Goal: Task Accomplishment & Management: Manage account settings

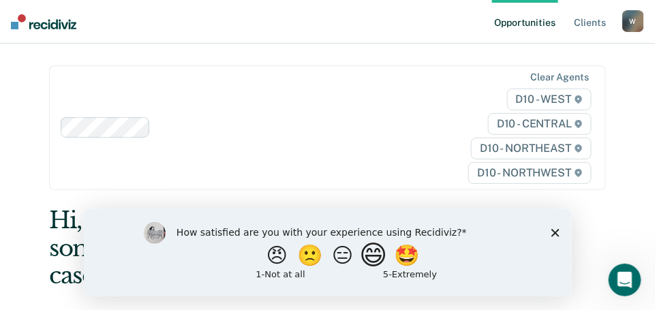
click at [378, 258] on button "😄" at bounding box center [375, 254] width 32 height 27
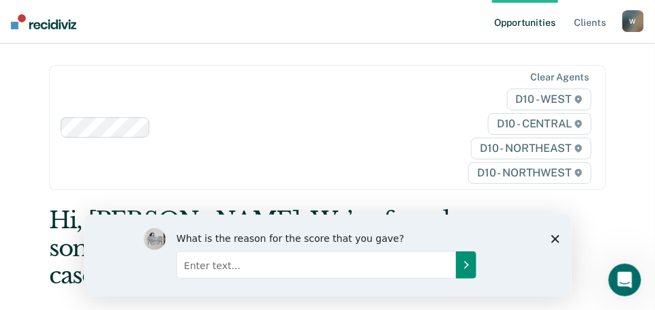
click at [463, 269] on icon "Submit your response" at bounding box center [465, 264] width 11 height 11
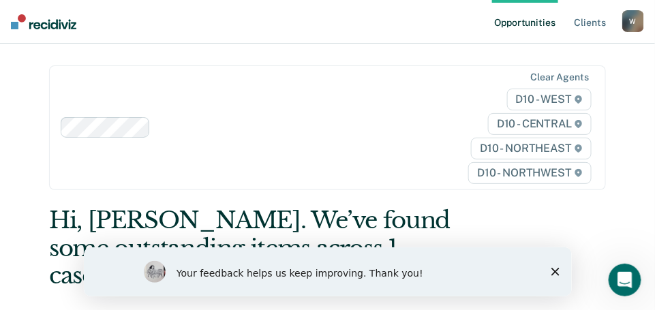
scroll to position [25, 0]
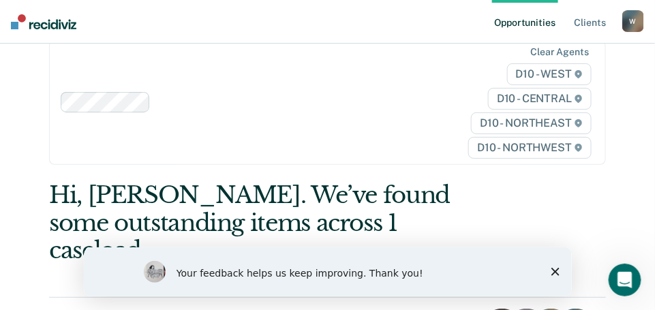
click at [552, 273] on polygon "Close survey" at bounding box center [555, 271] width 8 height 8
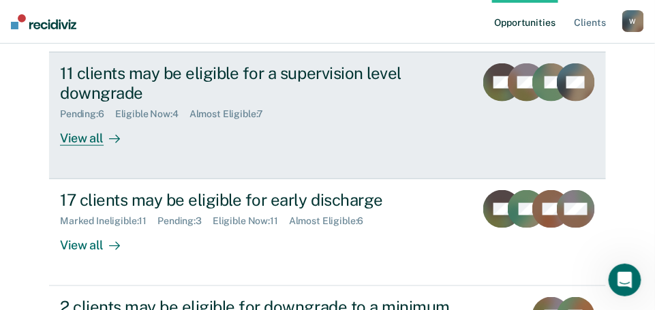
scroll to position [285, 0]
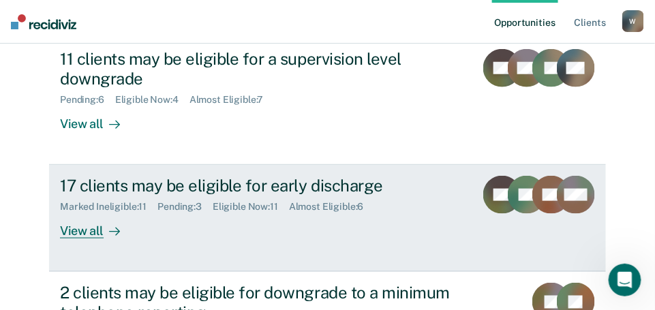
click at [67, 213] on div "View all" at bounding box center [98, 226] width 76 height 27
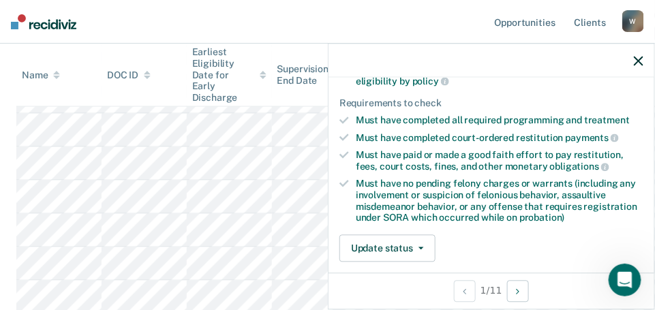
scroll to position [196, 0]
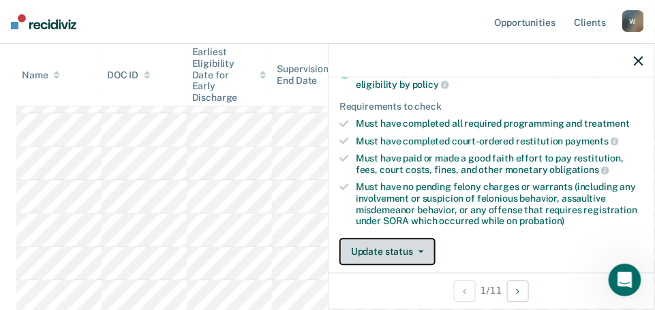
click at [414, 252] on button "Update status" at bounding box center [388, 252] width 96 height 27
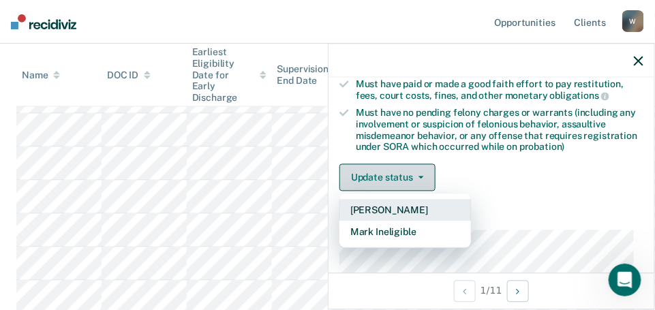
scroll to position [277, 0]
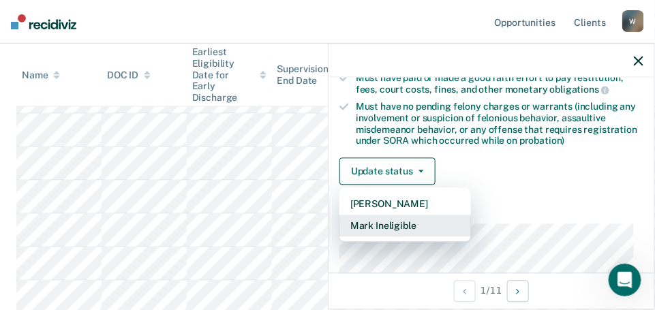
click at [378, 225] on button "Mark Ineligible" at bounding box center [406, 226] width 132 height 22
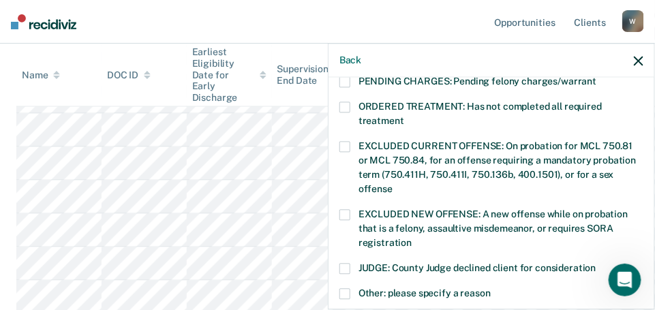
scroll to position [539, 0]
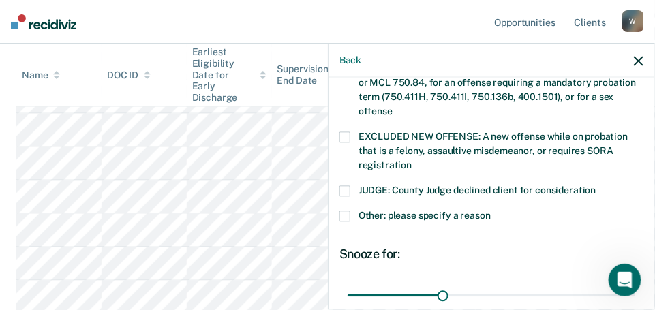
click at [342, 211] on span at bounding box center [345, 216] width 11 height 11
click at [491, 211] on input "Other: please specify a reason" at bounding box center [491, 211] width 0 height 0
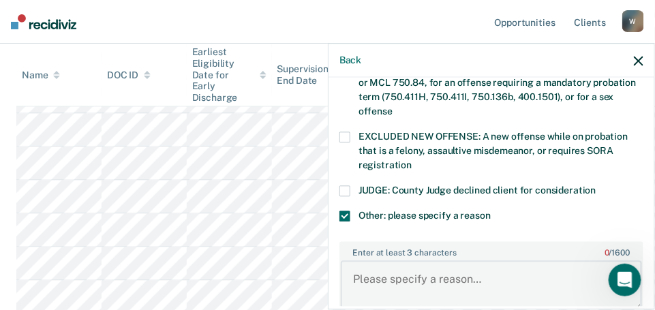
click at [420, 265] on textarea "Enter at least 3 characters 0 / 1600" at bounding box center [491, 286] width 301 height 50
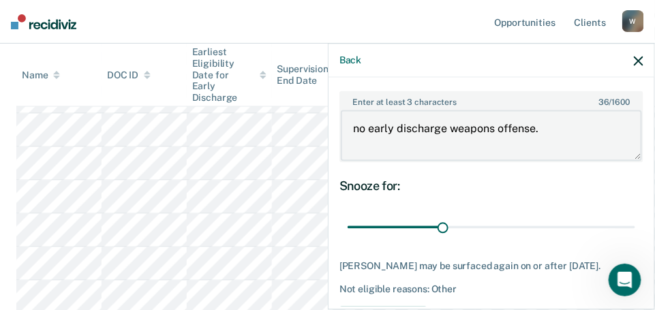
scroll to position [699, 0]
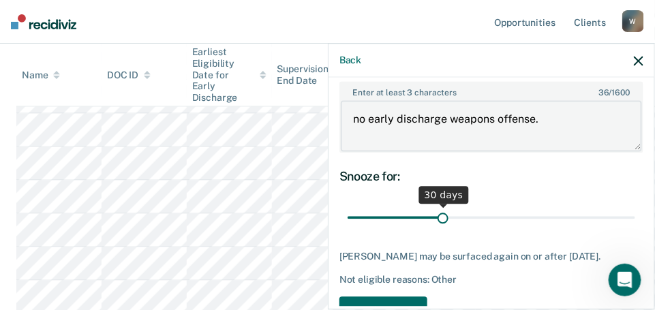
type textarea "no early discharge weapons offense."
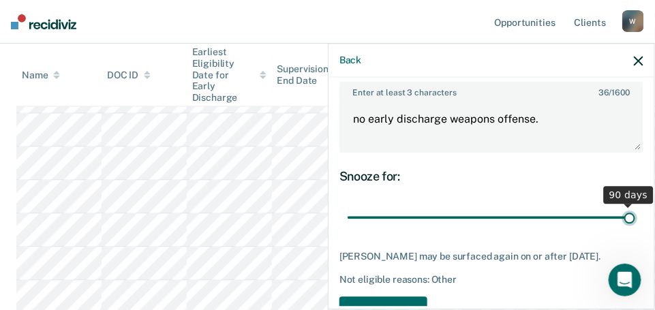
drag, startPoint x: 441, startPoint y: 199, endPoint x: 667, endPoint y: 206, distance: 226.4
type input "90"
click at [635, 206] on input "range" at bounding box center [492, 218] width 288 height 24
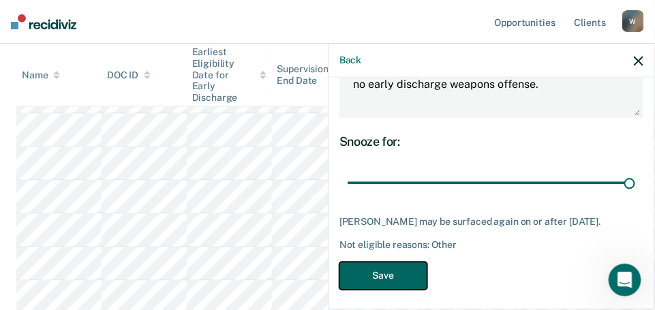
click at [357, 266] on button "Save" at bounding box center [384, 276] width 88 height 28
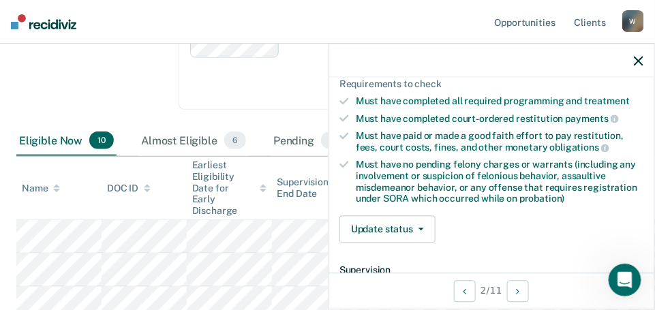
scroll to position [301, 0]
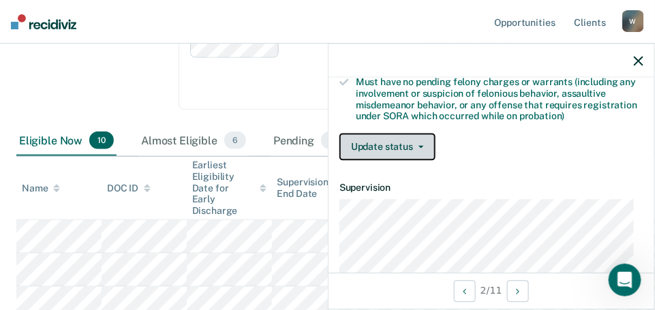
click at [423, 145] on button "Update status" at bounding box center [388, 147] width 96 height 27
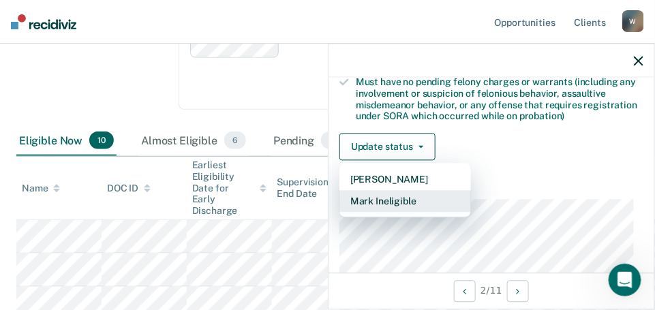
click at [384, 199] on button "Mark Ineligible" at bounding box center [406, 202] width 132 height 22
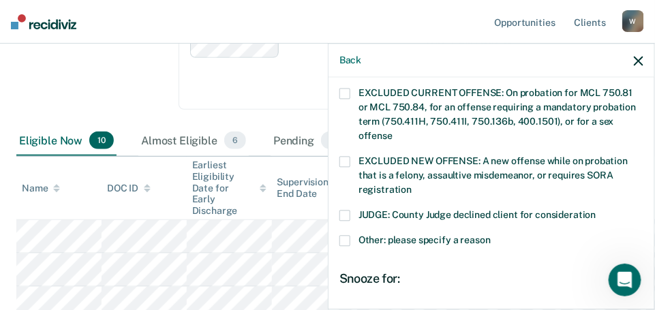
scroll to position [515, 0]
click at [343, 235] on span at bounding box center [345, 240] width 11 height 11
click at [491, 235] on input "Other: please specify a reason" at bounding box center [491, 235] width 0 height 0
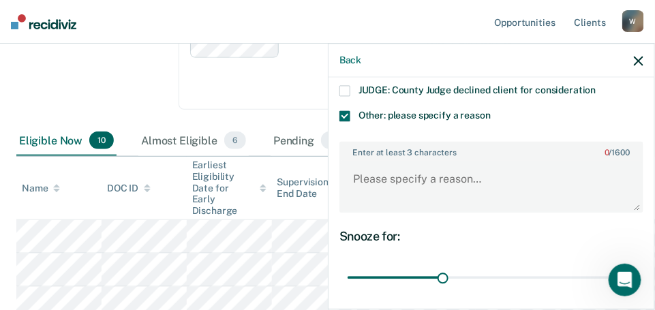
scroll to position [648, 0]
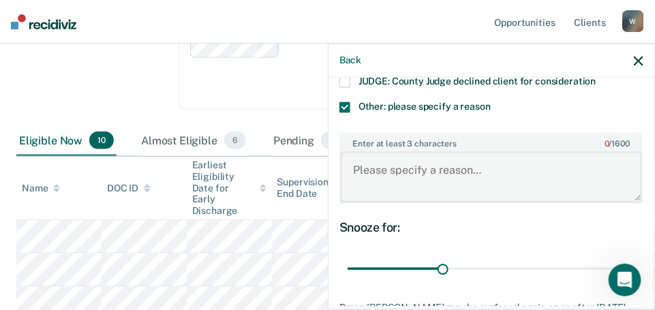
click at [372, 163] on textarea "Enter at least 3 characters 0 / 1600" at bounding box center [491, 177] width 301 height 50
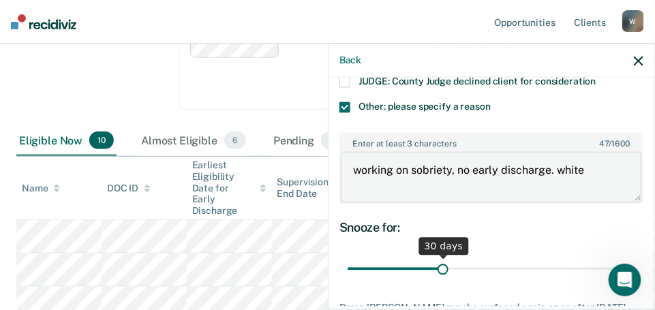
type textarea "working on sobriety, no early discharge. white"
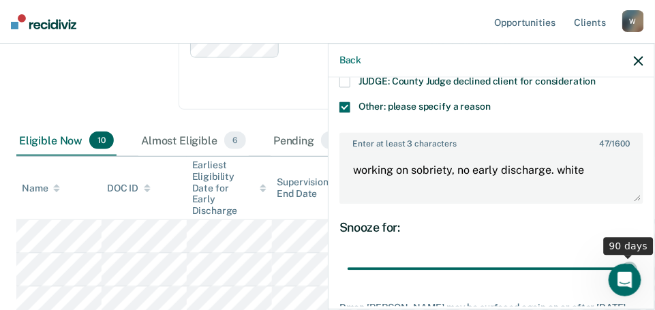
drag, startPoint x: 444, startPoint y: 247, endPoint x: 629, endPoint y: 247, distance: 184.8
type input "90"
click at [629, 257] on input "range" at bounding box center [492, 269] width 288 height 24
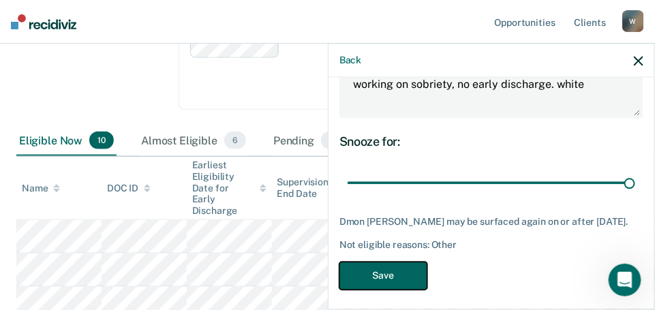
click at [366, 271] on button "Save" at bounding box center [384, 276] width 88 height 28
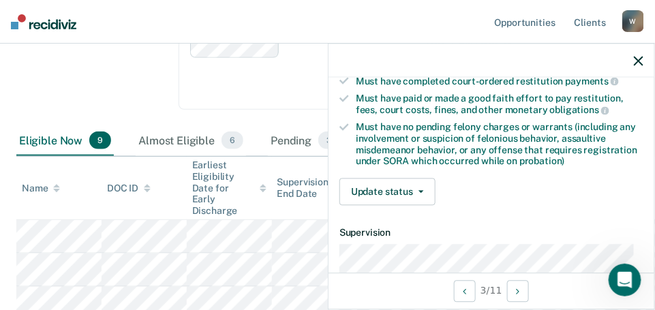
scroll to position [262, 0]
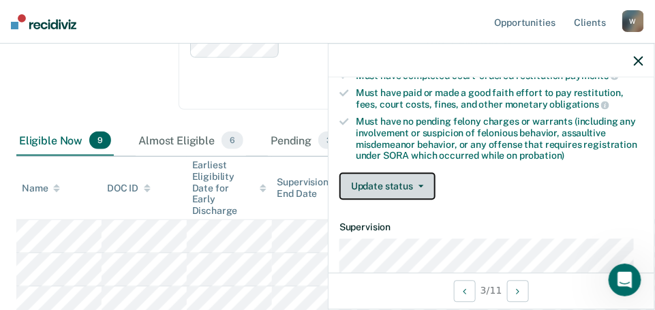
click at [392, 184] on button "Update status" at bounding box center [388, 186] width 96 height 27
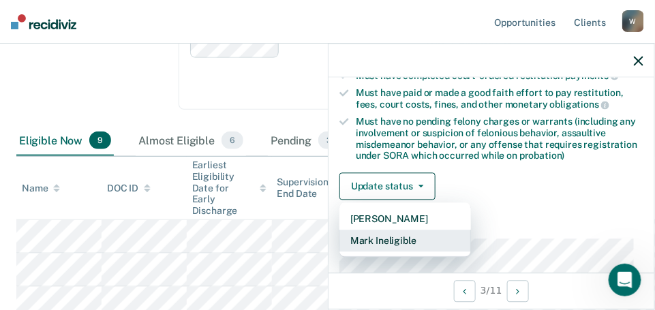
click at [404, 237] on button "Mark Ineligible" at bounding box center [406, 241] width 132 height 22
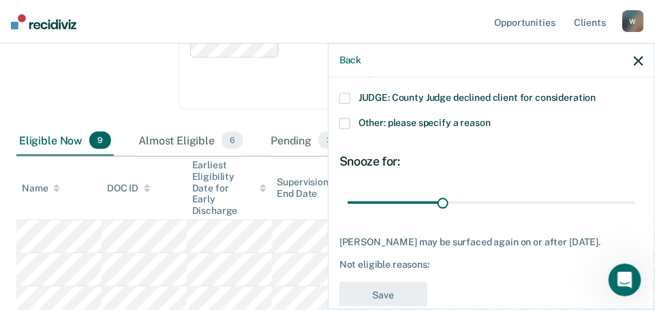
scroll to position [633, 0]
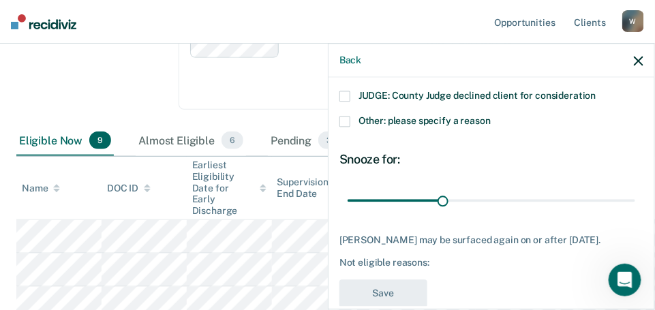
click at [344, 93] on div "JUDGE: County Judge declined client for consideration" at bounding box center [492, 103] width 304 height 25
click at [344, 116] on span at bounding box center [345, 121] width 11 height 11
click at [491, 116] on input "Other: please specify a reason" at bounding box center [491, 116] width 0 height 0
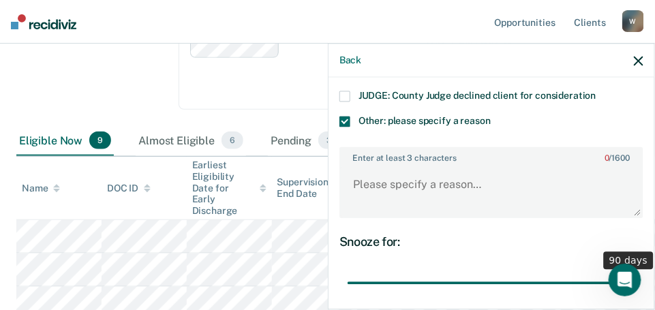
drag, startPoint x: 440, startPoint y: 268, endPoint x: 667, endPoint y: 245, distance: 228.2
type input "90"
click at [635, 271] on input "range" at bounding box center [492, 283] width 288 height 24
click at [402, 166] on textarea "Enter at least 3 characters 0 / 1600" at bounding box center [491, 191] width 301 height 50
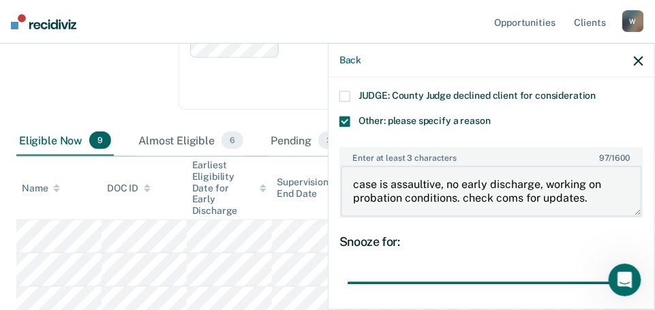
scroll to position [734, 0]
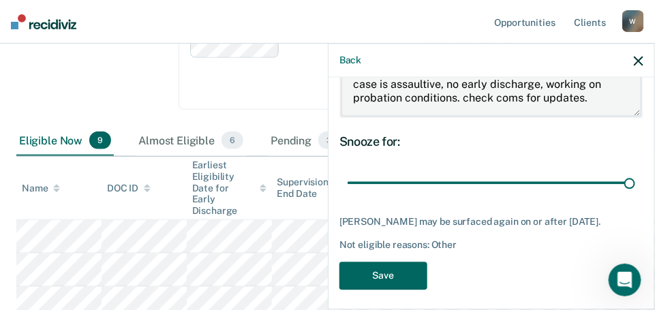
type textarea "case is assaultive, no early discharge, working on probation conditions. check …"
click at [365, 262] on button "Save" at bounding box center [384, 276] width 88 height 28
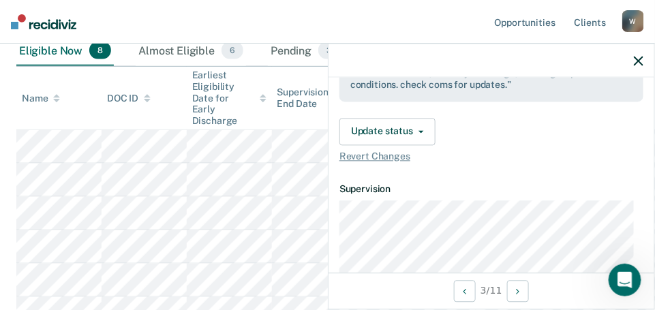
scroll to position [436, 0]
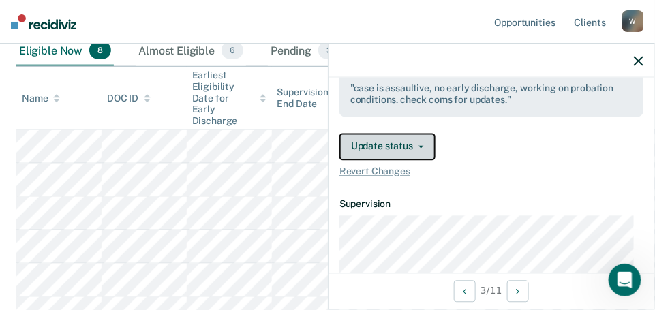
click at [386, 140] on button "Update status" at bounding box center [388, 146] width 96 height 27
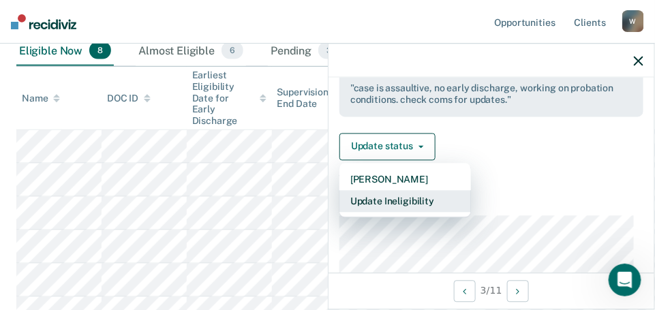
click at [396, 199] on button "Update Ineligibility" at bounding box center [406, 201] width 132 height 22
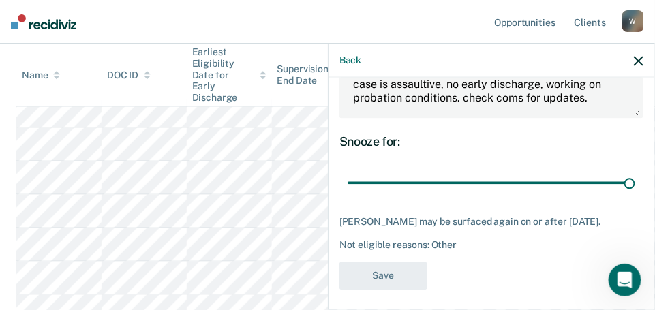
scroll to position [350, 0]
click at [633, 63] on div "Back" at bounding box center [492, 61] width 326 height 34
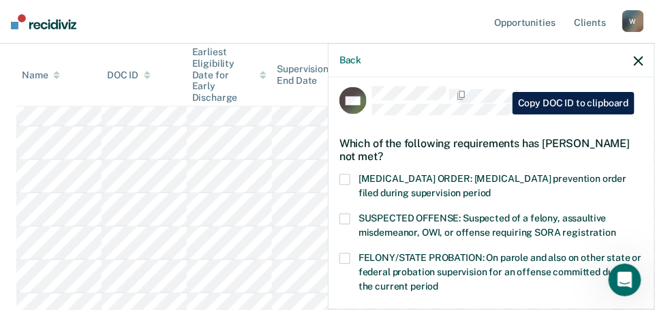
scroll to position [0, 0]
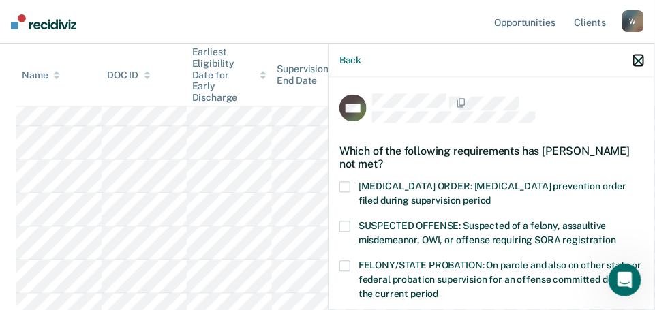
click at [644, 59] on icon "button" at bounding box center [639, 61] width 10 height 10
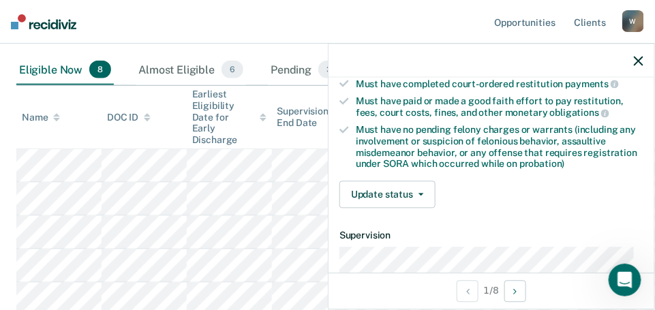
scroll to position [254, 0]
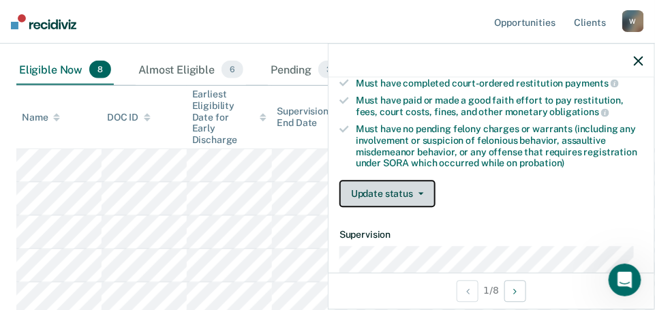
click at [395, 183] on button "Update status" at bounding box center [388, 194] width 96 height 27
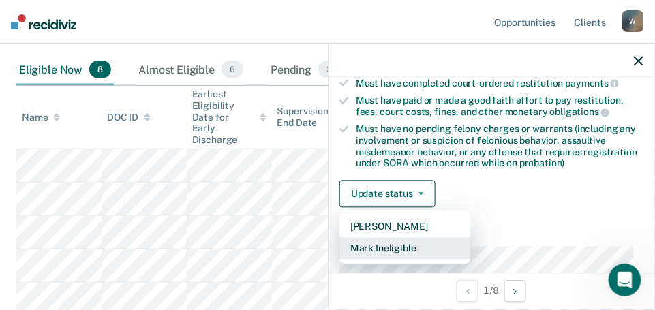
click at [370, 242] on button "Mark Ineligible" at bounding box center [406, 249] width 132 height 22
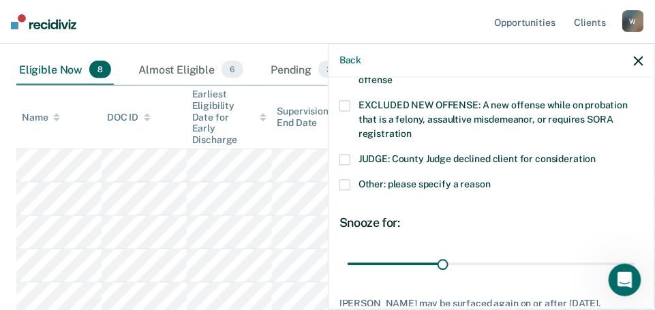
scroll to position [573, 0]
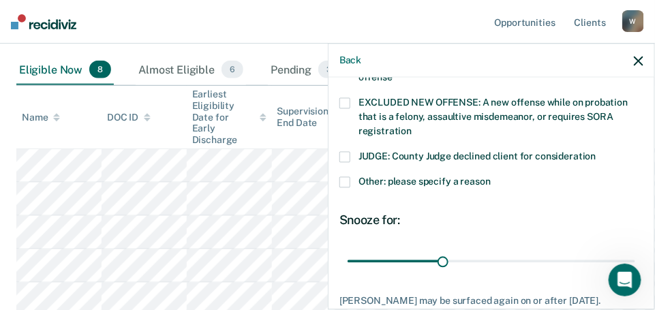
click at [339, 164] on div "AH Which of the following requirements has [PERSON_NAME] not met? [MEDICAL_DATA…" at bounding box center [492, 192] width 326 height 229
click at [340, 177] on span at bounding box center [345, 182] width 11 height 11
click at [491, 177] on input "Other: please specify a reason" at bounding box center [491, 177] width 0 height 0
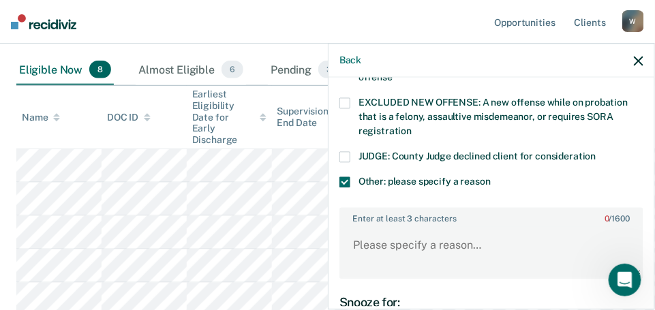
click at [348, 159] on div "JUDGE: County Judge declined client for consideration" at bounding box center [492, 163] width 304 height 25
click at [346, 177] on span at bounding box center [345, 182] width 11 height 11
click at [491, 177] on input "Other: please specify a reason" at bounding box center [491, 177] width 0 height 0
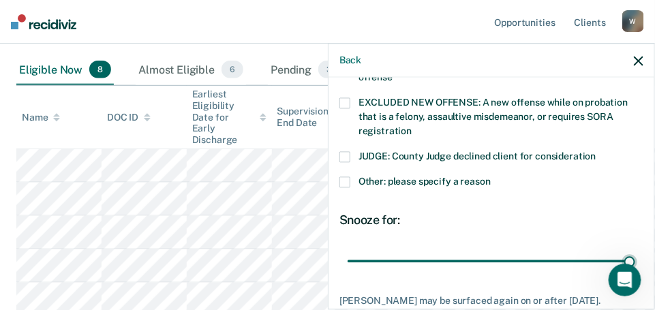
drag, startPoint x: 437, startPoint y: 241, endPoint x: 663, endPoint y: 236, distance: 225.7
type input "90"
click at [635, 250] on input "range" at bounding box center [492, 262] width 288 height 24
click at [341, 177] on span at bounding box center [345, 182] width 11 height 11
click at [491, 177] on input "Other: please specify a reason" at bounding box center [491, 177] width 0 height 0
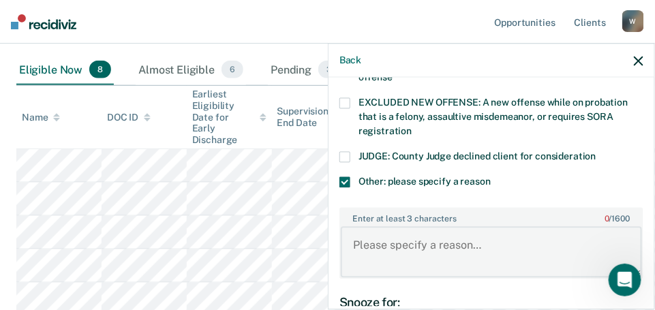
click at [385, 237] on textarea "Enter at least 3 characters 0 / 1600" at bounding box center [491, 252] width 301 height 50
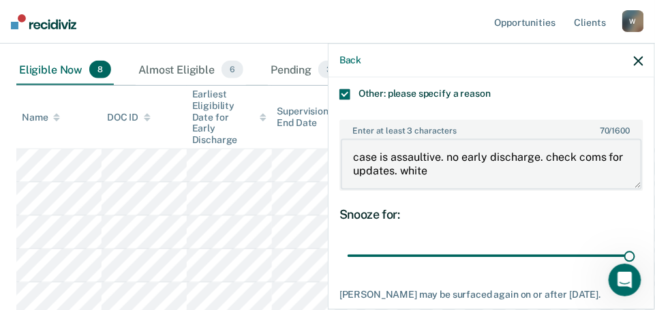
scroll to position [734, 0]
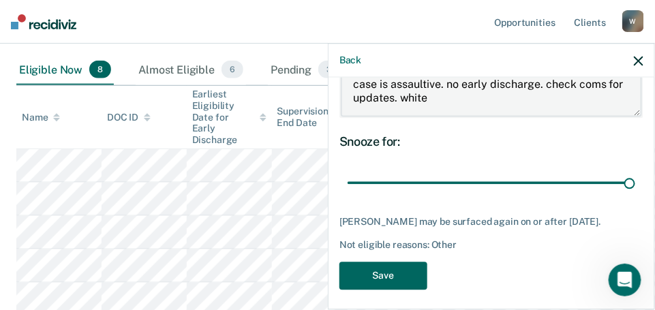
type textarea "case is assaultive. no early discharge. check coms for updates. white"
click at [380, 280] on button "Save" at bounding box center [384, 276] width 88 height 28
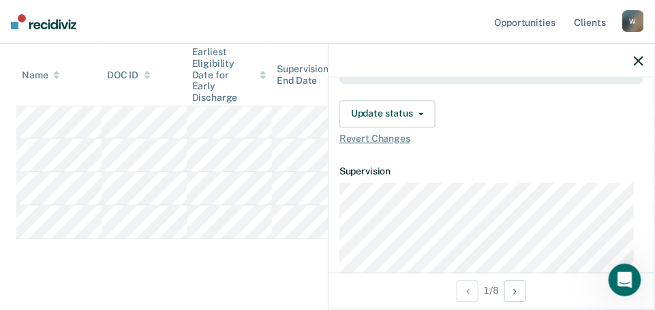
scroll to position [460, 0]
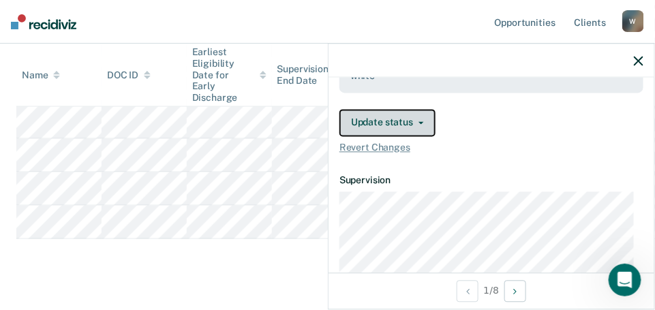
click at [389, 112] on button "Update status" at bounding box center [388, 122] width 96 height 27
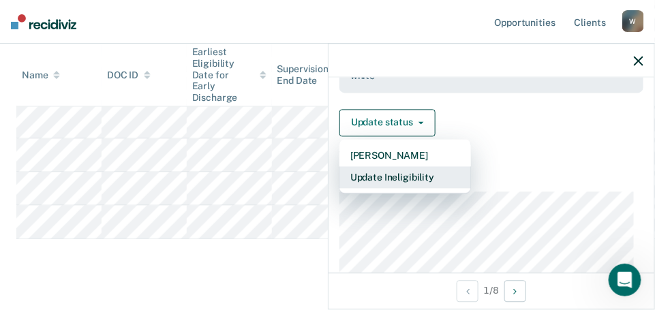
click at [397, 169] on button "Update Ineligibility" at bounding box center [406, 177] width 132 height 22
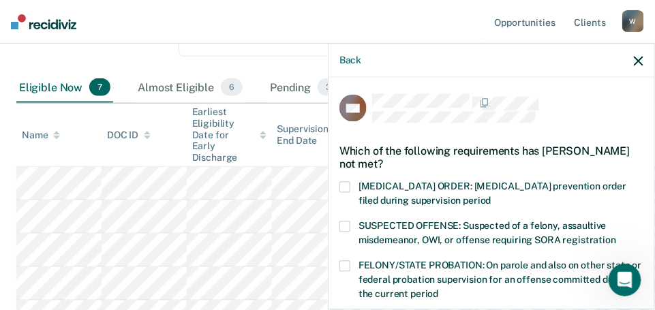
scroll to position [275, 0]
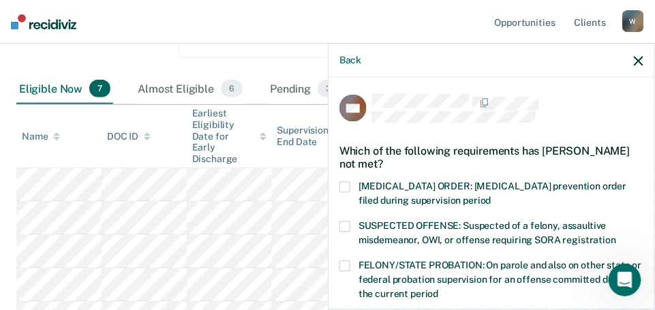
click at [645, 52] on div "Back" at bounding box center [492, 61] width 326 height 34
click at [641, 59] on icon "button" at bounding box center [639, 61] width 10 height 10
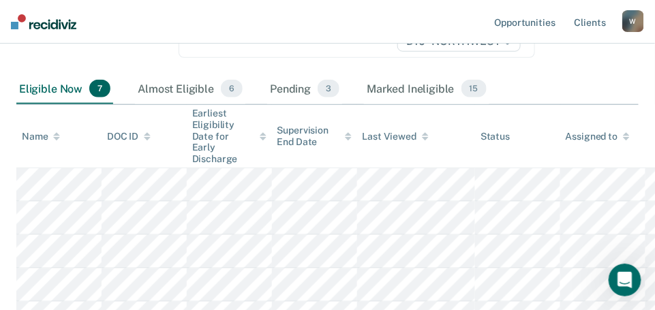
click at [148, 235] on tbody at bounding box center [373, 285] width 714 height 234
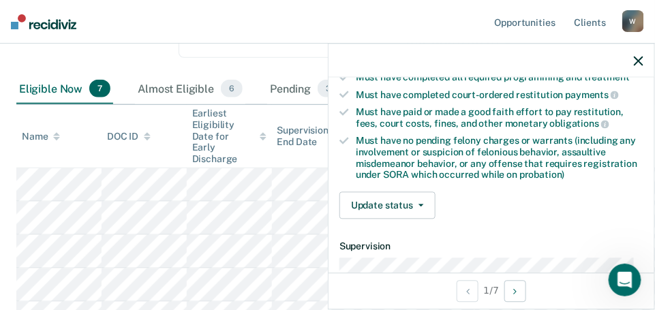
scroll to position [282, 0]
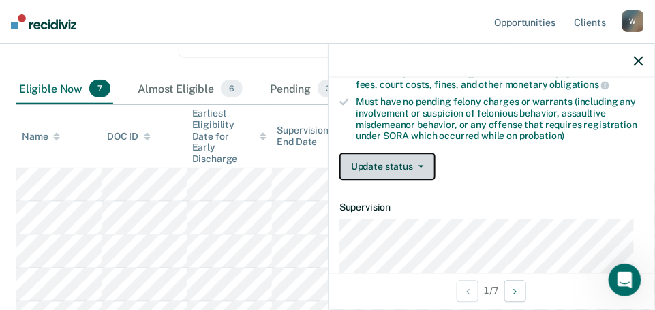
click at [371, 169] on button "Update status" at bounding box center [388, 166] width 96 height 27
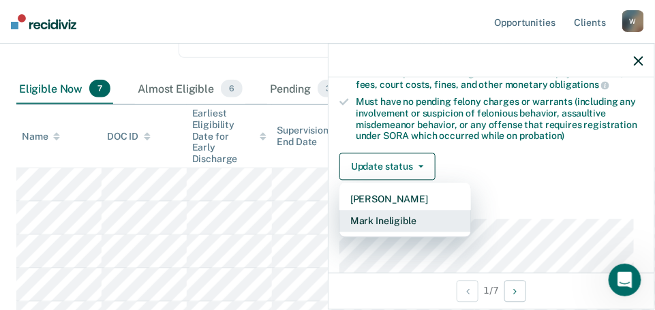
click at [371, 215] on button "Mark Ineligible" at bounding box center [406, 222] width 132 height 22
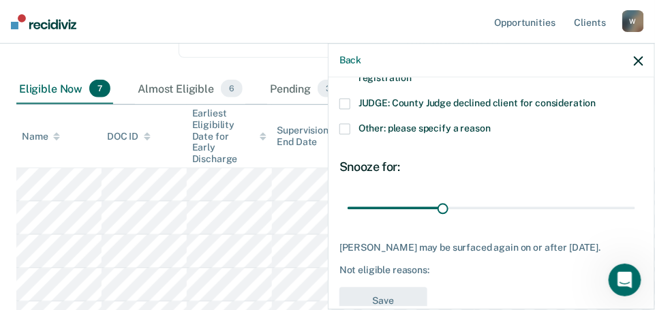
scroll to position [629, 0]
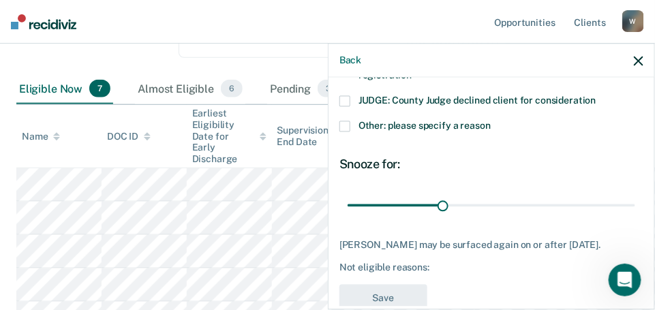
click at [345, 121] on span at bounding box center [345, 126] width 11 height 11
click at [491, 121] on input "Other: please specify a reason" at bounding box center [491, 121] width 0 height 0
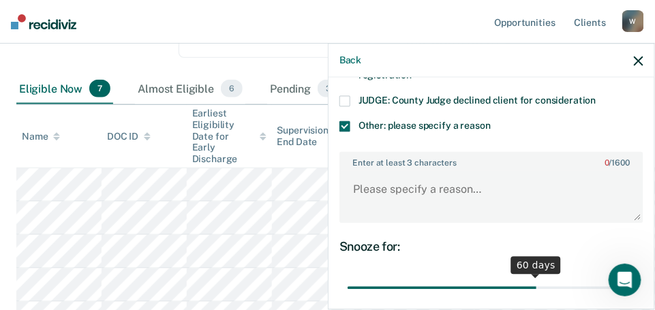
drag, startPoint x: 444, startPoint y: 270, endPoint x: 620, endPoint y: 267, distance: 175.9
type input "90"
click at [620, 276] on input "range" at bounding box center [492, 288] width 288 height 24
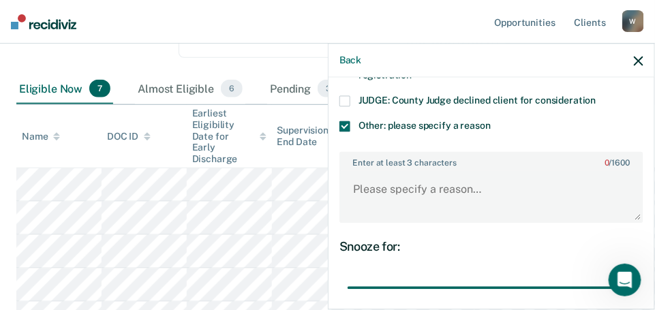
click at [412, 179] on textarea "Enter at least 3 characters 0 / 1600" at bounding box center [491, 196] width 301 height 50
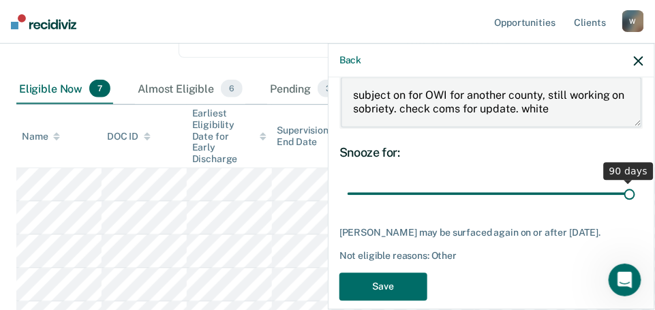
scroll to position [723, 0]
type textarea "subject on for OWI for another county, still working on sobriety. check coms fo…"
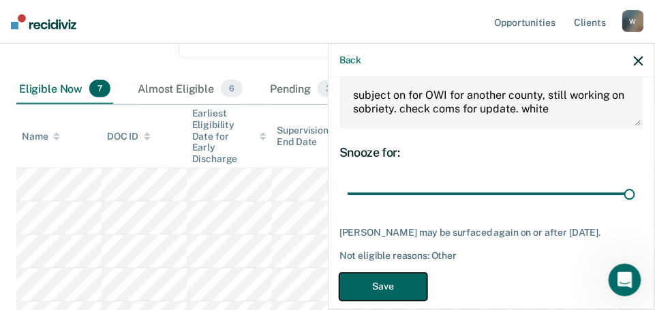
click at [407, 273] on button "Save" at bounding box center [384, 287] width 88 height 28
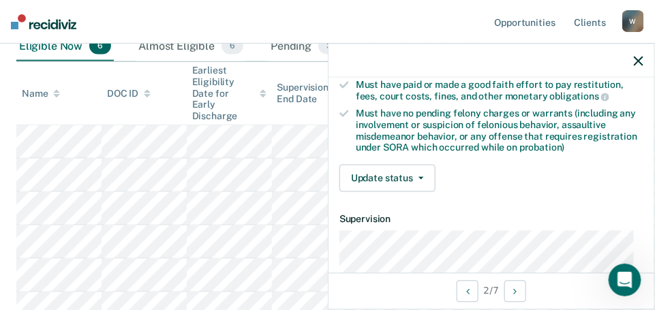
scroll to position [269, 0]
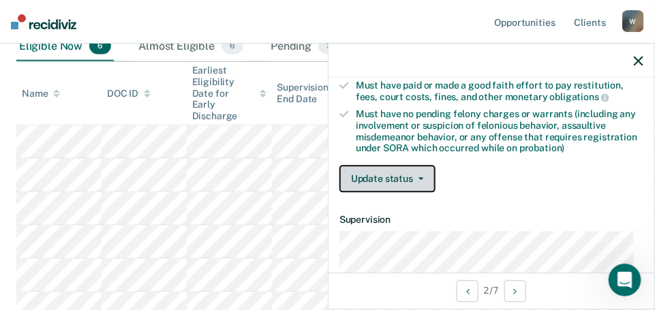
click at [407, 171] on button "Update status" at bounding box center [388, 179] width 96 height 27
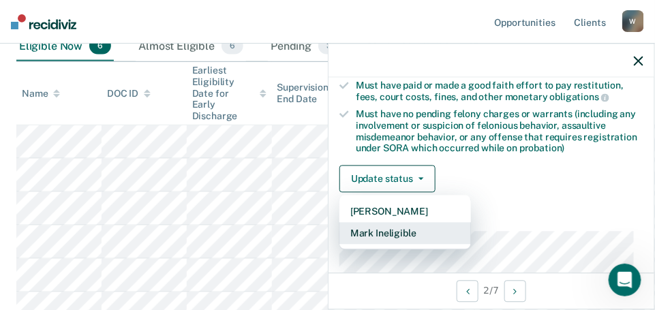
click at [375, 226] on button "Mark Ineligible" at bounding box center [406, 234] width 132 height 22
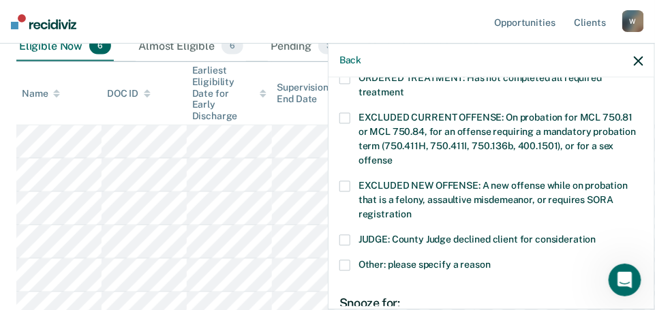
scroll to position [534, 0]
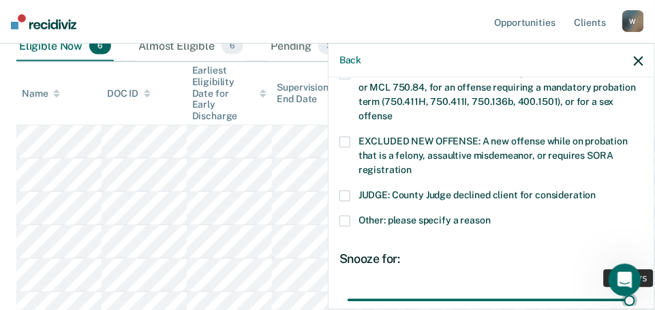
drag, startPoint x: 442, startPoint y: 282, endPoint x: 667, endPoint y: 329, distance: 230.7
type input "90"
click at [635, 310] on input "range" at bounding box center [492, 300] width 288 height 24
click at [342, 215] on span at bounding box center [345, 220] width 11 height 11
click at [491, 215] on input "Other: please specify a reason" at bounding box center [491, 215] width 0 height 0
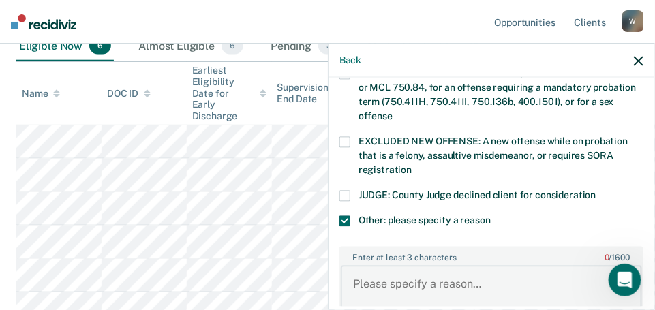
click at [390, 271] on textarea "Enter at least 3 characters 0 / 1600" at bounding box center [491, 291] width 301 height 50
click at [511, 267] on textarea "subject still working on sobriety, no early dischr" at bounding box center [491, 291] width 301 height 50
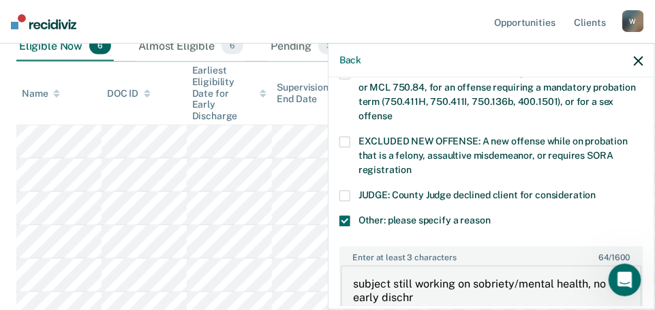
click at [424, 287] on textarea "subject still working on sobriety/mental health, no early dischr" at bounding box center [491, 291] width 301 height 50
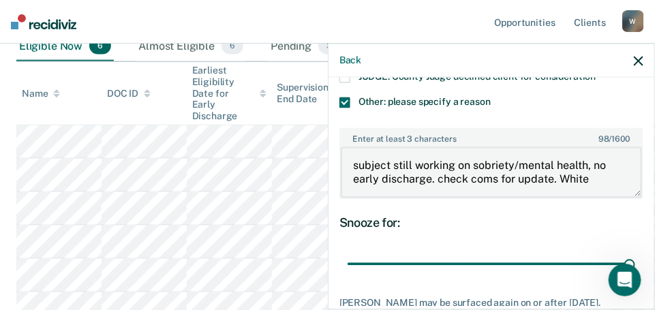
scroll to position [723, 0]
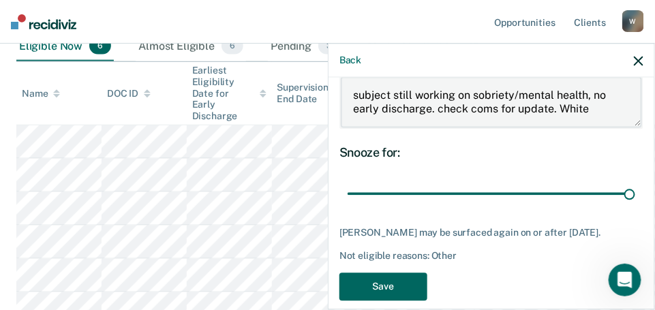
type textarea "subject still working on sobriety/mental health, no early discharge. check coms…"
click at [394, 273] on button "Save" at bounding box center [384, 287] width 88 height 28
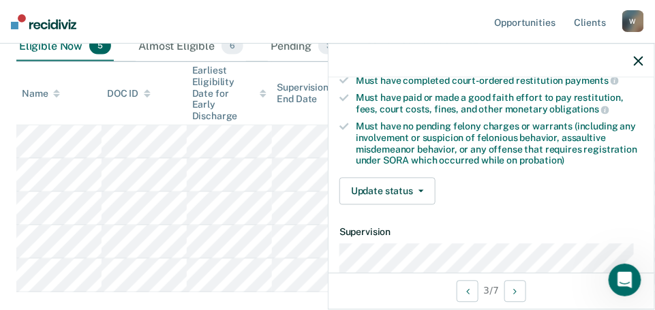
scroll to position [260, 0]
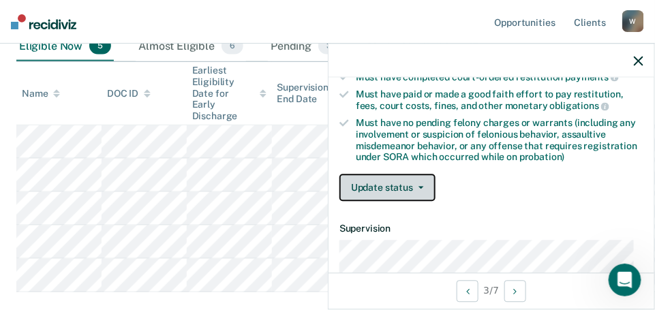
click at [379, 184] on button "Update status" at bounding box center [388, 188] width 96 height 27
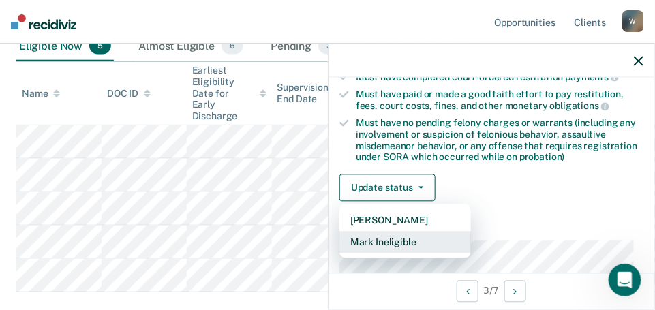
click at [376, 239] on button "Mark Ineligible" at bounding box center [406, 243] width 132 height 22
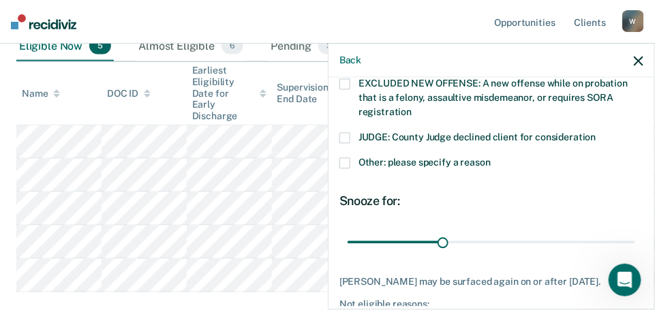
scroll to position [593, 0]
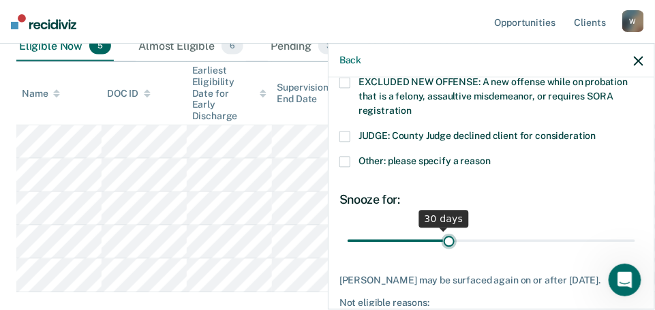
click at [447, 229] on input "range" at bounding box center [492, 241] width 288 height 24
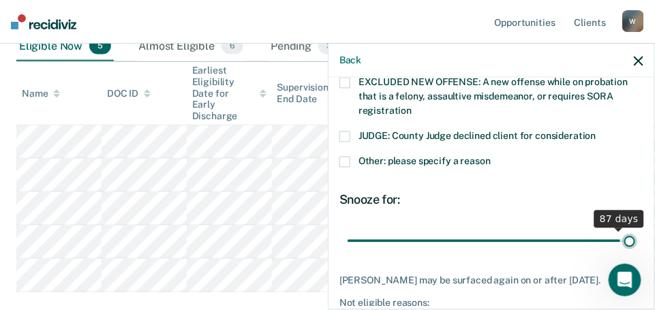
drag, startPoint x: 445, startPoint y: 221, endPoint x: 667, endPoint y: 228, distance: 222.4
type input "90"
click at [635, 229] on input "range" at bounding box center [492, 241] width 288 height 24
click at [343, 156] on span at bounding box center [345, 161] width 11 height 11
click at [491, 156] on input "Other: please specify a reason" at bounding box center [491, 156] width 0 height 0
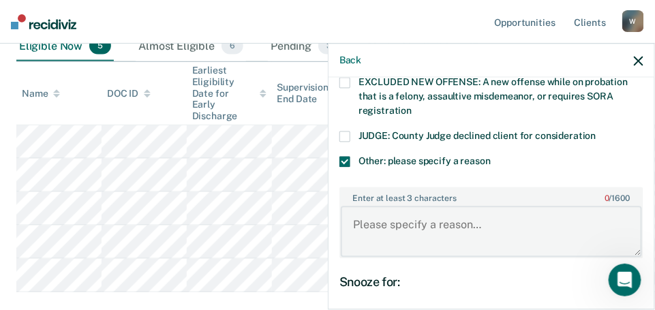
click at [357, 207] on textarea "Enter at least 3 characters 0 / 1600" at bounding box center [491, 232] width 301 height 50
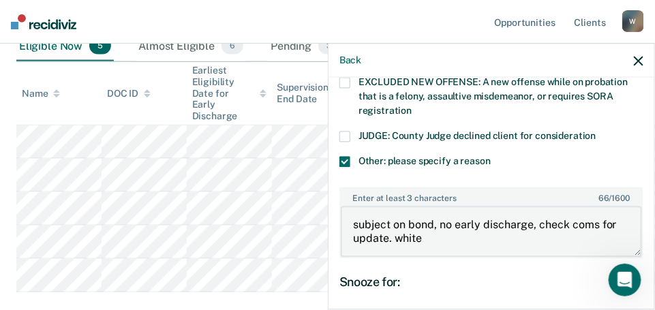
scroll to position [734, 0]
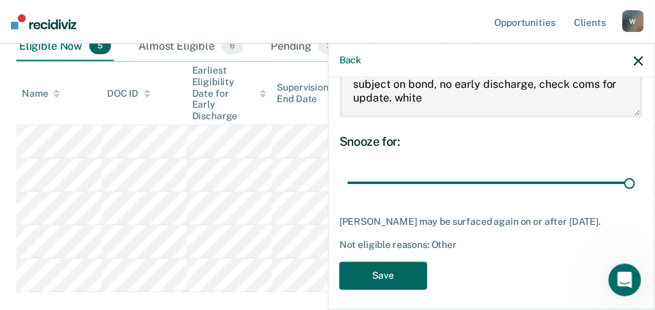
type textarea "subject on bond, no early discharge, check coms for update. white"
click at [374, 265] on button "Save" at bounding box center [384, 276] width 88 height 28
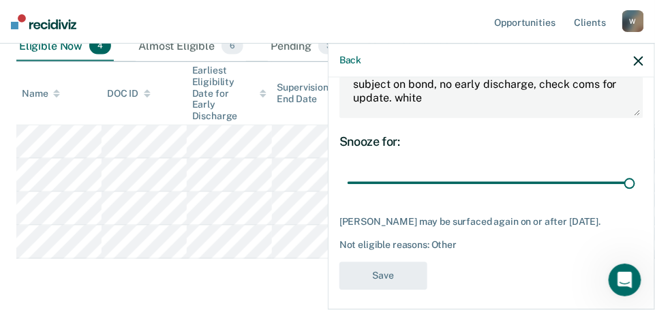
scroll to position [636, 0]
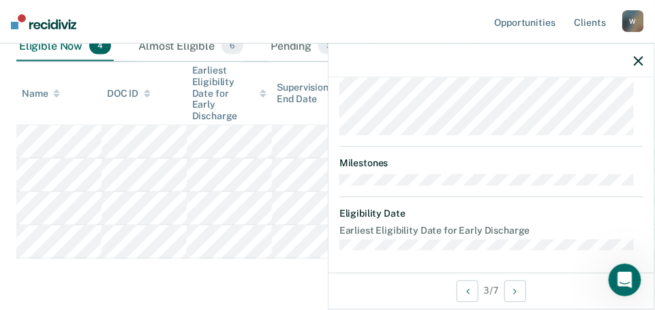
click at [60, 125] on tbody at bounding box center [356, 192] width 681 height 134
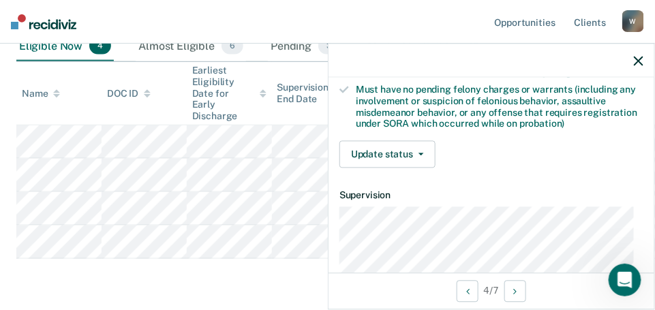
scroll to position [295, 0]
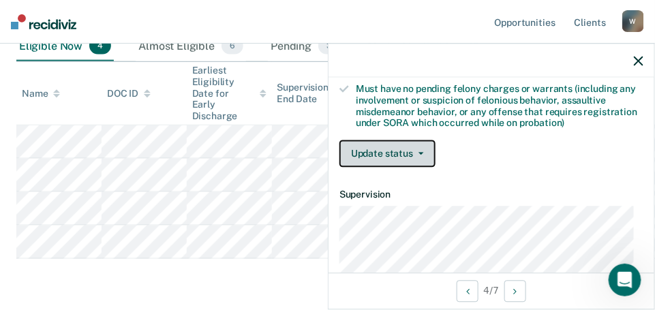
click at [417, 147] on button "Update status" at bounding box center [388, 153] width 96 height 27
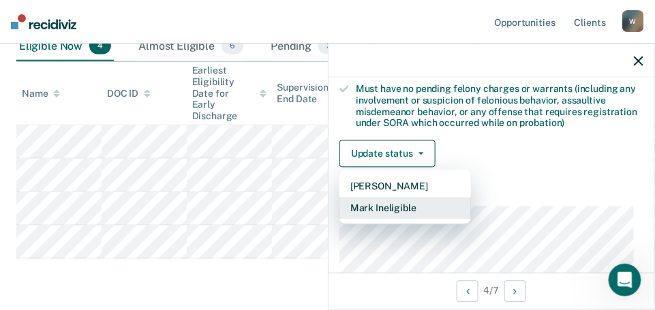
click at [374, 206] on button "Mark Ineligible" at bounding box center [406, 209] width 132 height 22
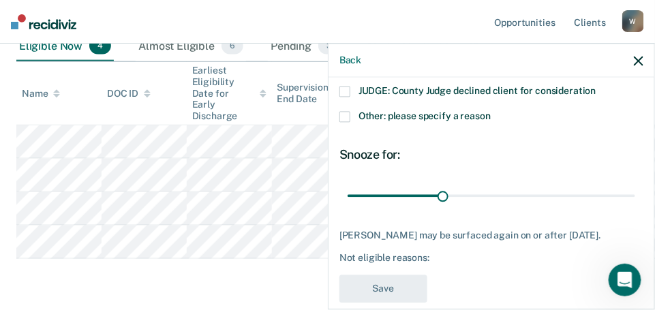
scroll to position [642, 0]
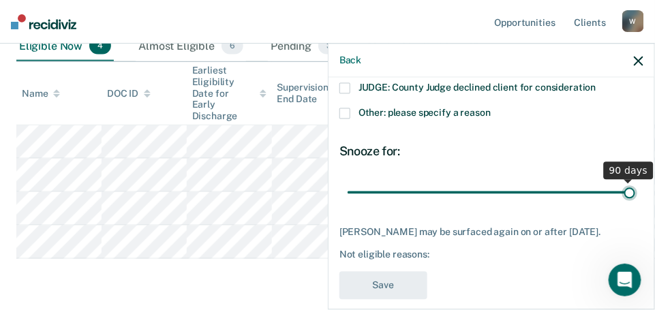
drag, startPoint x: 440, startPoint y: 174, endPoint x: 662, endPoint y: 184, distance: 221.8
type input "90"
click at [635, 184] on input "range" at bounding box center [492, 193] width 288 height 24
click at [351, 108] on label "Other: please specify a reason" at bounding box center [492, 115] width 304 height 14
click at [491, 108] on input "Other: please specify a reason" at bounding box center [491, 108] width 0 height 0
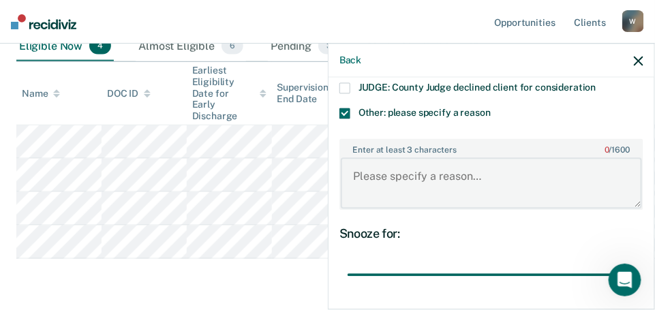
click at [367, 158] on textarea "Enter at least 3 characters 0 / 1600" at bounding box center [491, 183] width 301 height 50
click at [367, 158] on textarea "W" at bounding box center [491, 183] width 301 height 50
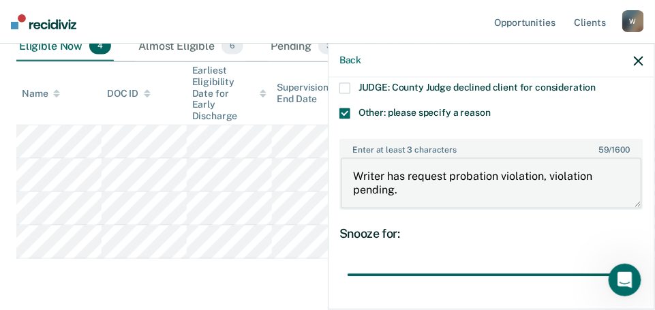
scroll to position [734, 0]
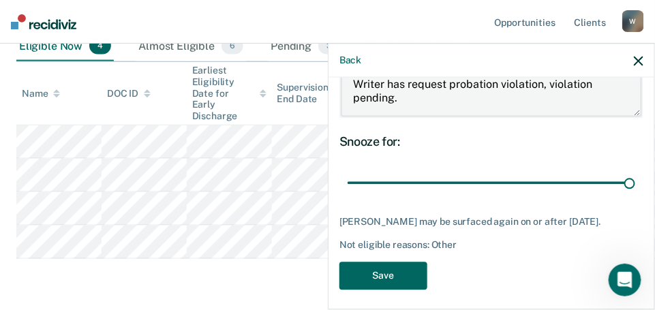
type textarea "Writer has request probation violation, violation pending."
click at [389, 267] on button "Save" at bounding box center [384, 276] width 88 height 28
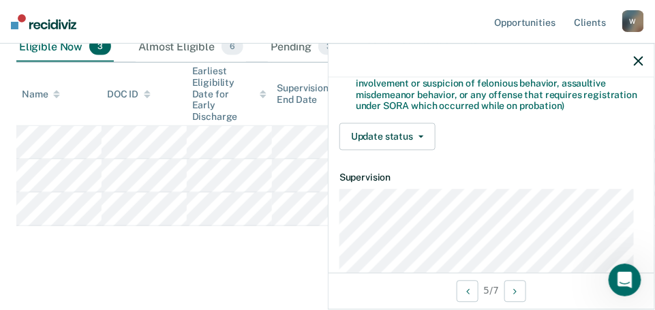
scroll to position [314, 0]
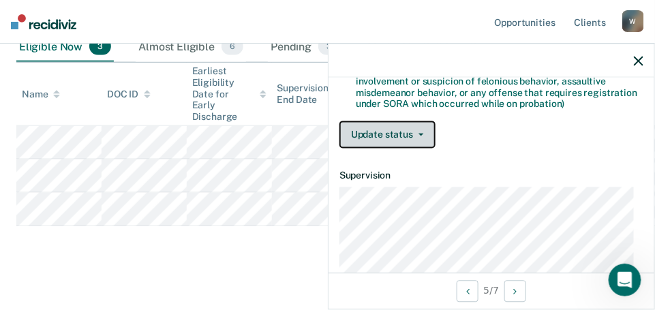
click at [406, 133] on button "Update status" at bounding box center [388, 134] width 96 height 27
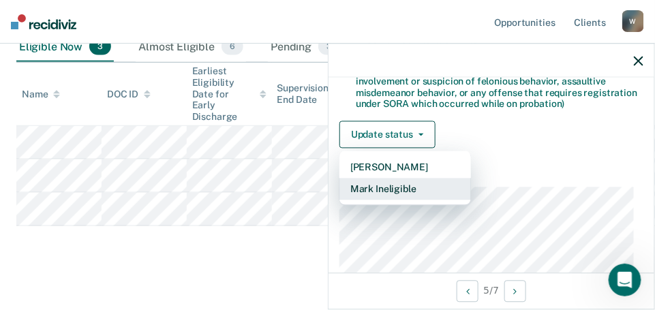
click at [390, 192] on button "Mark Ineligible" at bounding box center [406, 190] width 132 height 22
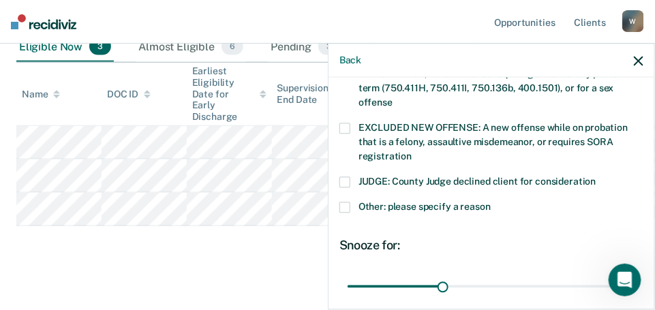
scroll to position [549, 0]
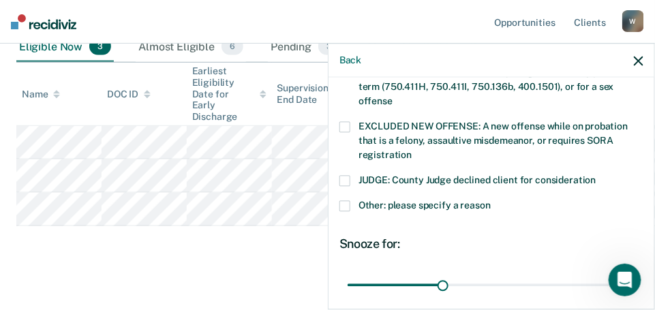
click at [342, 200] on span at bounding box center [345, 205] width 11 height 11
click at [491, 200] on input "Other: please specify a reason" at bounding box center [491, 200] width 0 height 0
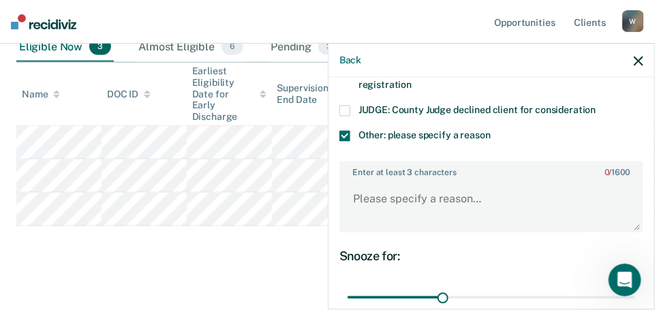
scroll to position [620, 0]
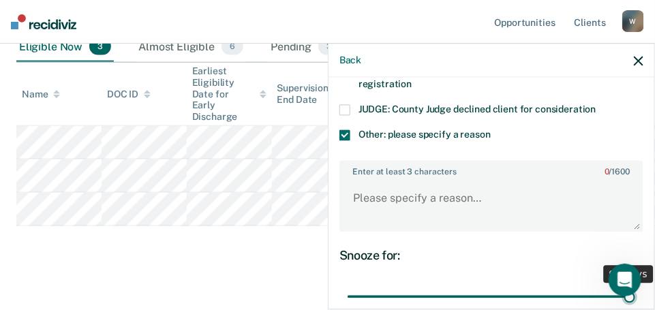
drag, startPoint x: 440, startPoint y: 277, endPoint x: 667, endPoint y: 279, distance: 227.7
type input "90"
click at [635, 285] on input "range" at bounding box center [492, 297] width 288 height 24
click at [387, 180] on textarea "Enter at least 3 characters 0 / 1600" at bounding box center [491, 205] width 301 height 50
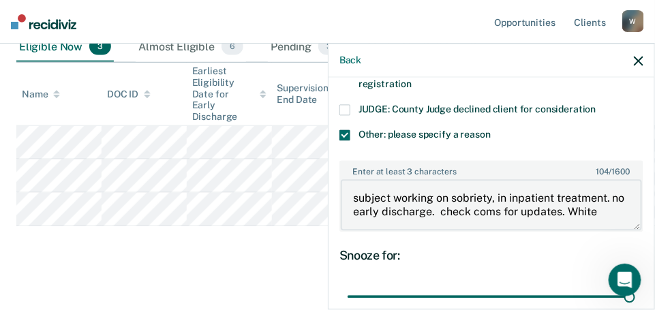
scroll to position [724, 0]
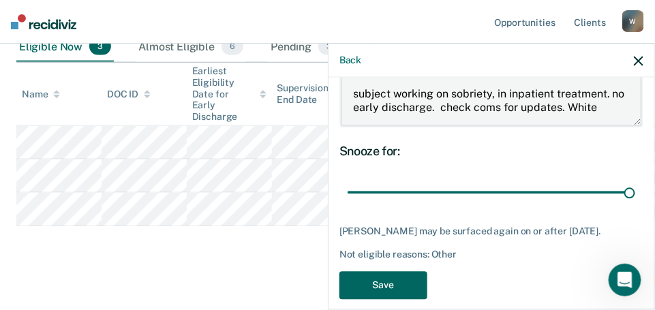
type textarea "subject working on sobriety, in inpatient treatment. no early discharge. check …"
click at [387, 274] on button "Save" at bounding box center [384, 285] width 88 height 28
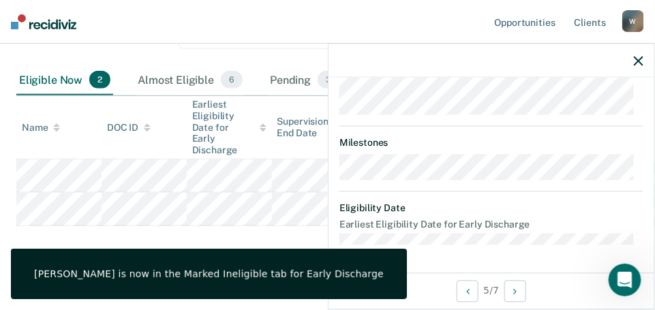
scroll to position [650, 0]
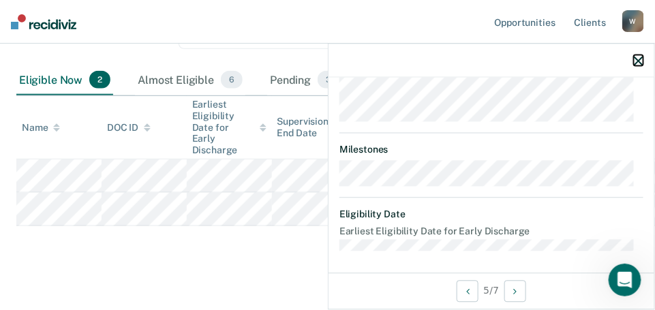
click at [642, 61] on icon "button" at bounding box center [639, 61] width 10 height 10
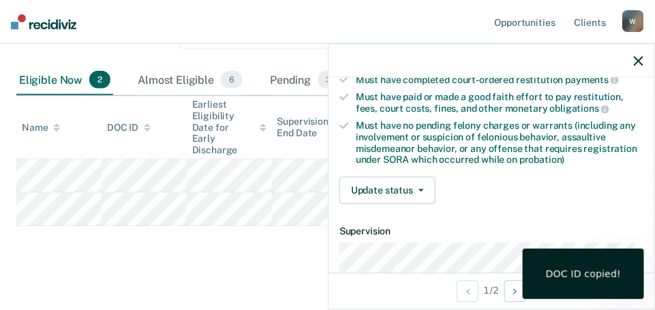
scroll to position [259, 0]
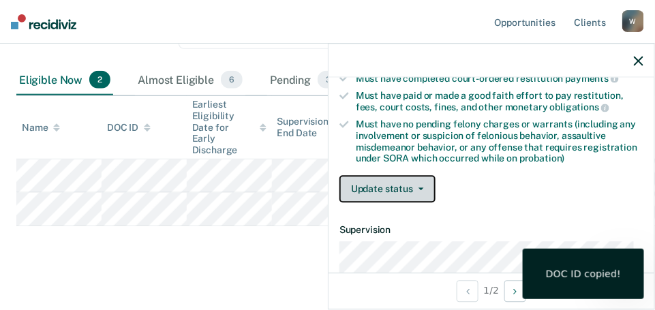
click at [425, 185] on button "Update status" at bounding box center [388, 189] width 96 height 27
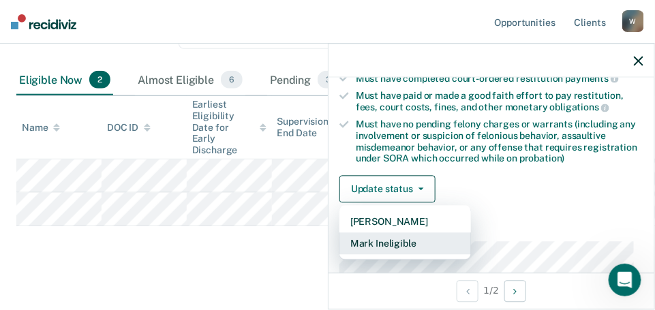
click at [380, 237] on button "Mark Ineligible" at bounding box center [406, 244] width 132 height 22
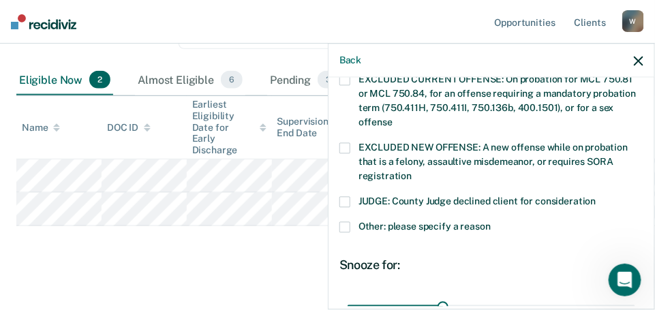
scroll to position [529, 0]
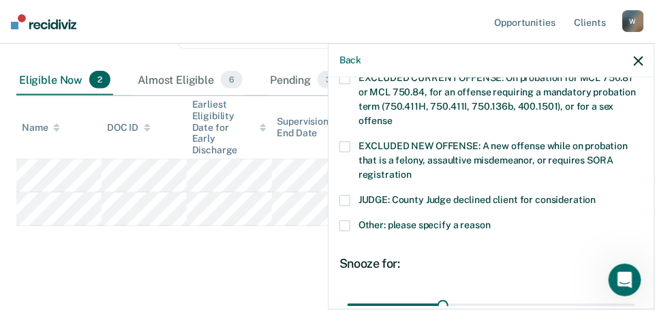
click at [345, 195] on div "JUDGE: County Judge declined client for consideration" at bounding box center [492, 207] width 304 height 25
click at [334, 205] on div "PT Which of the following requirements has [PERSON_NAME] not met? [MEDICAL_DATA…" at bounding box center [492, 192] width 326 height 229
click at [342, 220] on span at bounding box center [345, 225] width 11 height 11
click at [491, 220] on input "Other: please specify a reason" at bounding box center [491, 220] width 0 height 0
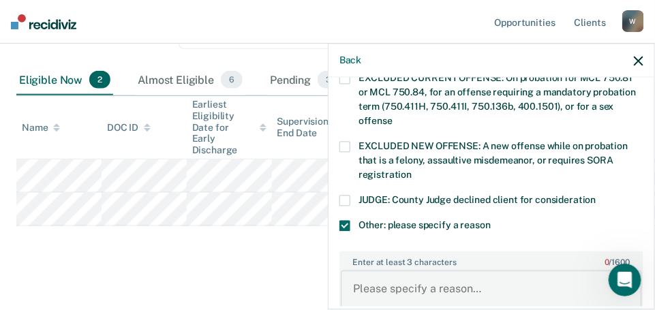
click at [388, 273] on textarea "Enter at least 3 characters 0 / 1600" at bounding box center [491, 296] width 301 height 50
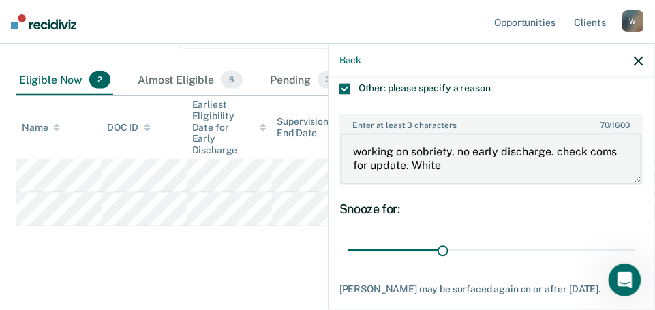
scroll to position [669, 0]
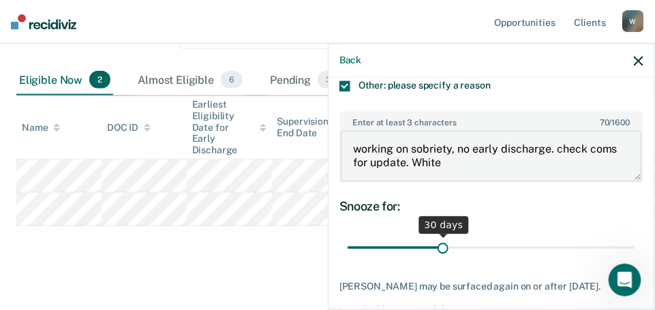
type textarea "working on sobriety, no early discharge. check coms for update. White"
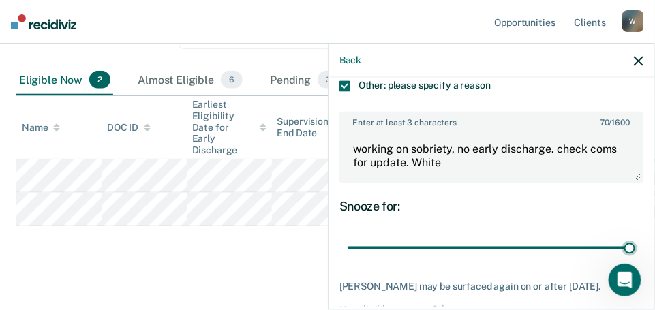
drag, startPoint x: 441, startPoint y: 228, endPoint x: 646, endPoint y: 232, distance: 205.2
type input "90"
click at [635, 236] on input "range" at bounding box center [492, 248] width 288 height 24
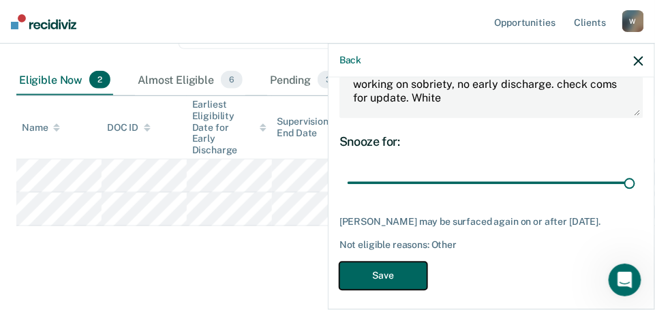
click at [359, 263] on button "Save" at bounding box center [384, 276] width 88 height 28
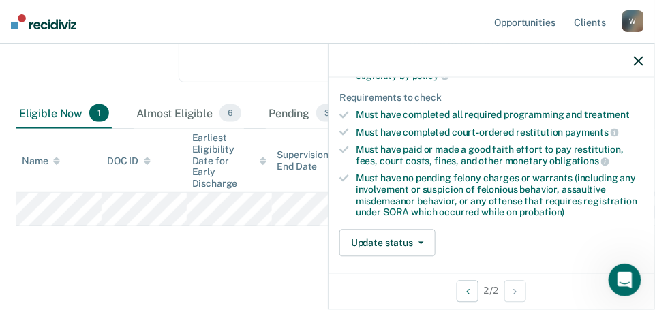
scroll to position [263, 0]
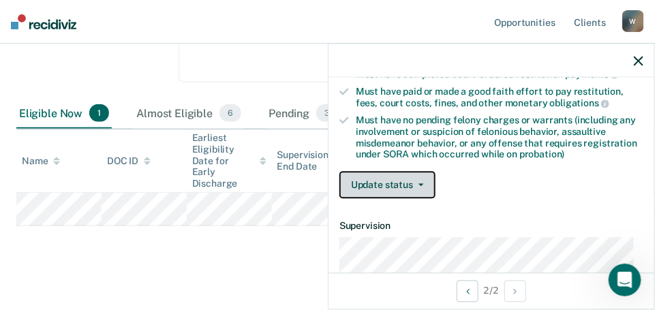
click at [382, 185] on button "Update status" at bounding box center [388, 185] width 96 height 27
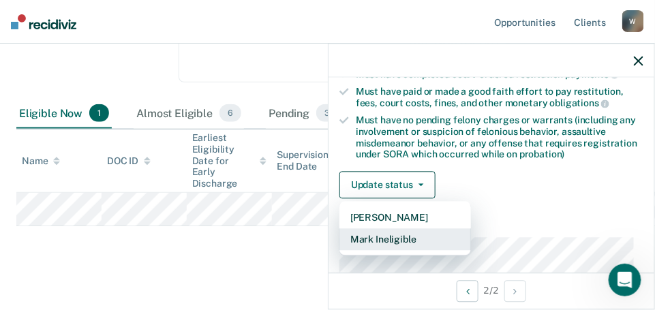
click at [374, 237] on button "Mark Ineligible" at bounding box center [406, 240] width 132 height 22
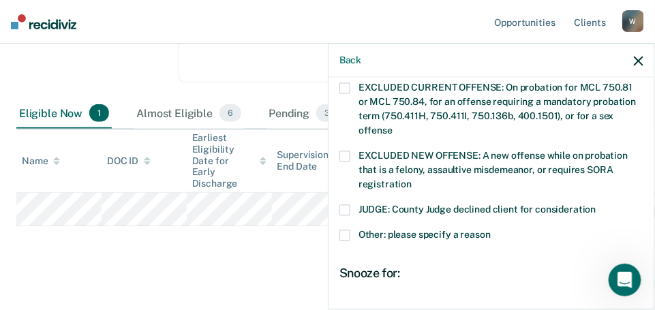
scroll to position [564, 0]
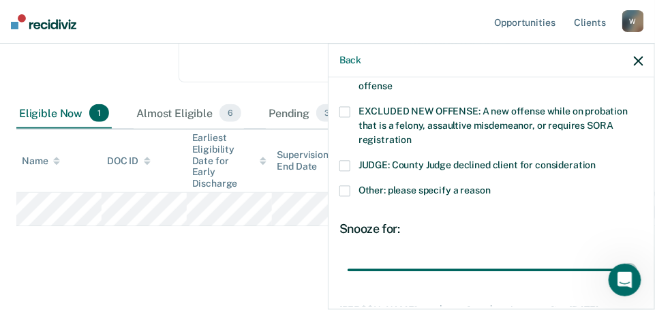
drag, startPoint x: 442, startPoint y: 256, endPoint x: 660, endPoint y: 270, distance: 218.6
type input "90"
click at [635, 270] on input "range" at bounding box center [492, 270] width 288 height 24
click at [342, 185] on span at bounding box center [345, 190] width 11 height 11
click at [491, 185] on input "Other: please specify a reason" at bounding box center [491, 185] width 0 height 0
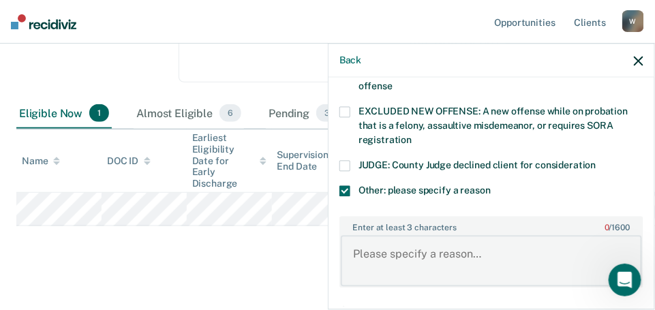
click at [369, 245] on textarea "Enter at least 3 characters 0 / 1600" at bounding box center [491, 261] width 301 height 50
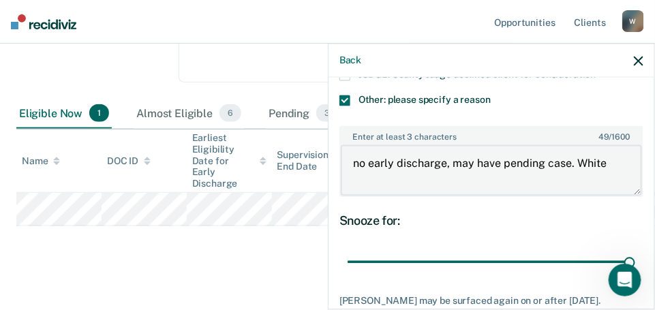
scroll to position [723, 0]
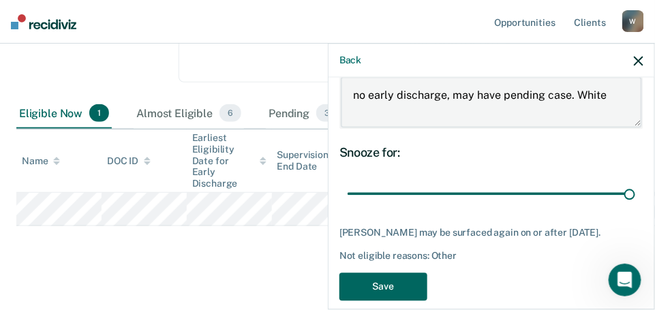
type textarea "no early discharge, may have pending case. White"
click at [402, 273] on button "Save" at bounding box center [384, 287] width 88 height 28
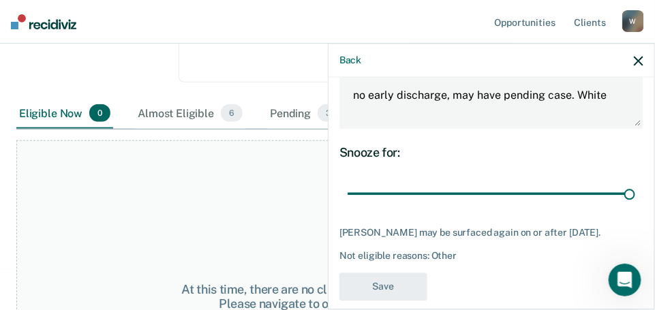
scroll to position [624, 0]
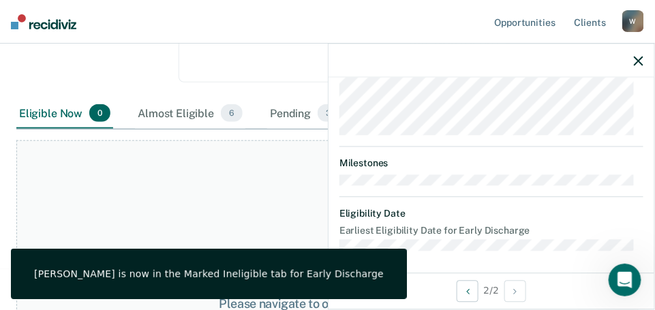
click at [136, 175] on div "At this time, there are no clients who are Eligible Now. Please navigate to one…" at bounding box center [327, 296] width 622 height 313
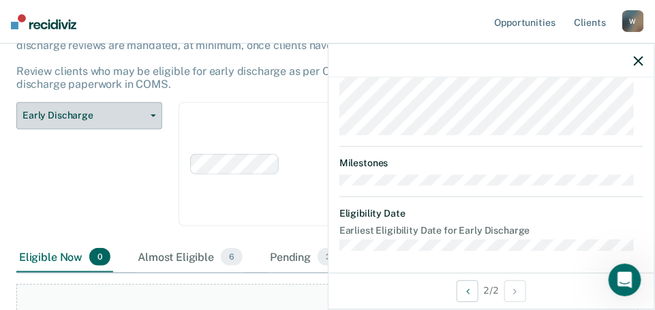
scroll to position [0, 0]
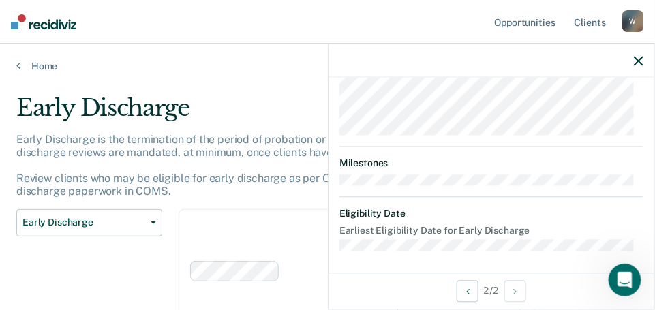
click at [44, 72] on main "Early Discharge Early Discharge is the termination of the period of probation o…" at bounding box center [327, 294] width 655 height 444
click at [34, 63] on link "Home" at bounding box center [327, 66] width 622 height 12
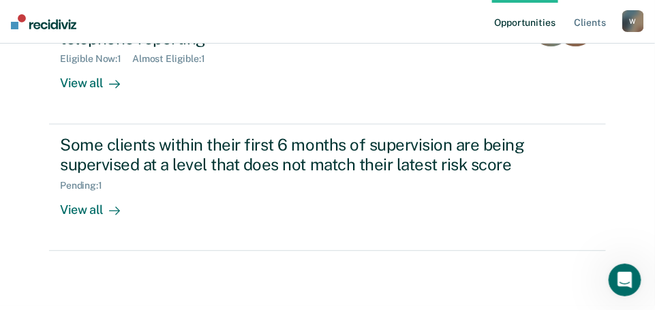
scroll to position [558, 0]
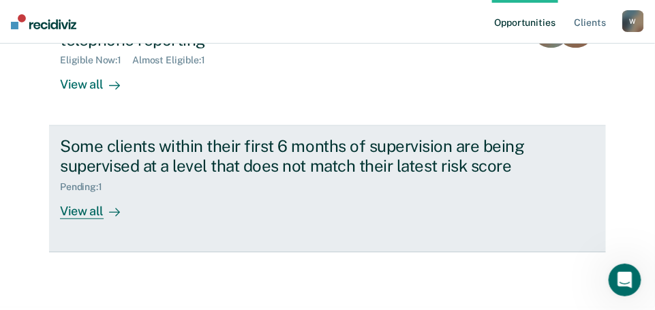
click at [83, 194] on div "View all" at bounding box center [98, 207] width 76 height 27
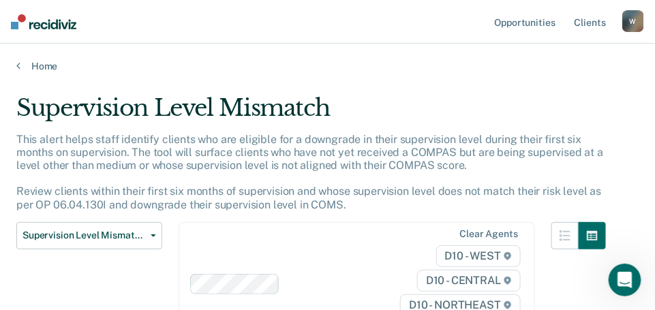
scroll to position [1, 0]
click at [37, 63] on link "Home" at bounding box center [327, 65] width 622 height 12
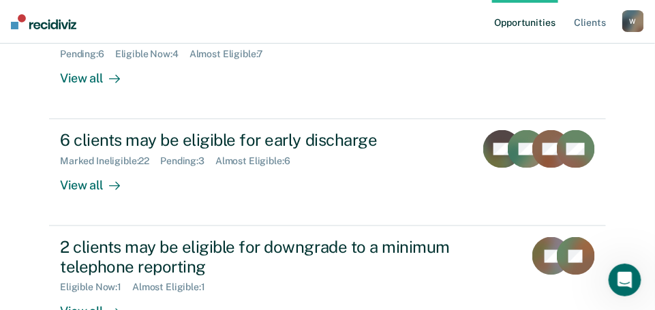
scroll to position [331, 0]
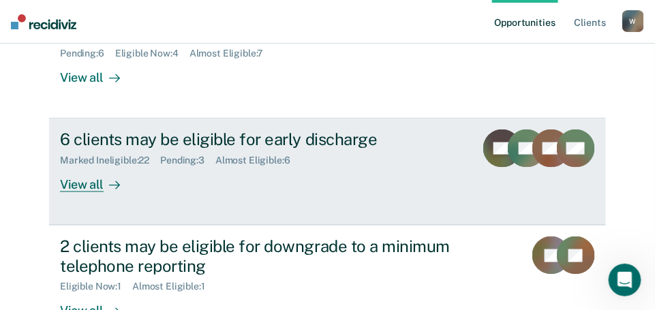
click at [82, 166] on div "View all" at bounding box center [98, 179] width 76 height 27
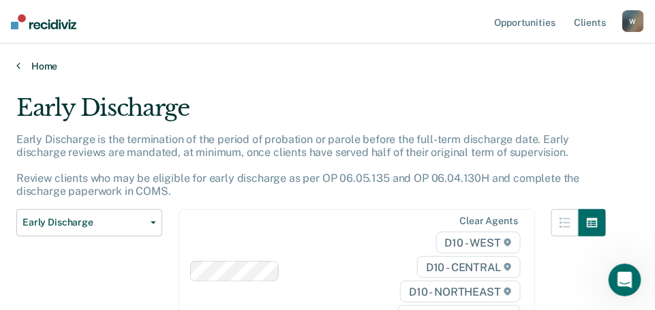
click at [29, 63] on link "Home" at bounding box center [327, 66] width 622 height 12
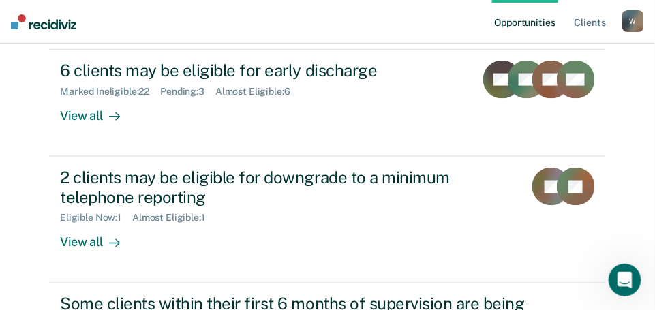
scroll to position [404, 0]
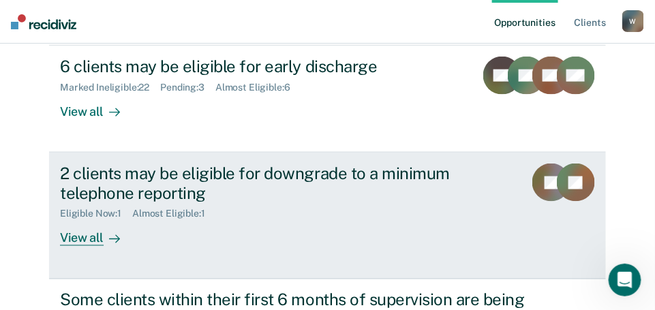
click at [74, 220] on div "View all" at bounding box center [98, 233] width 76 height 27
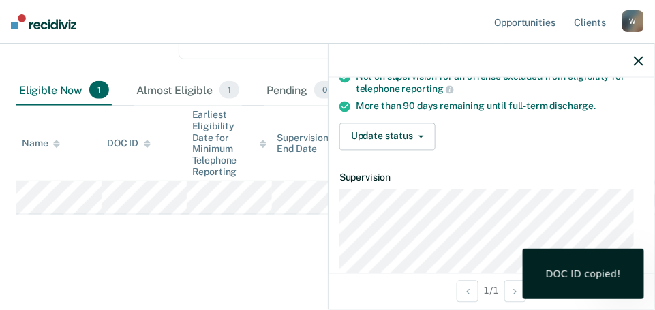
scroll to position [225, 0]
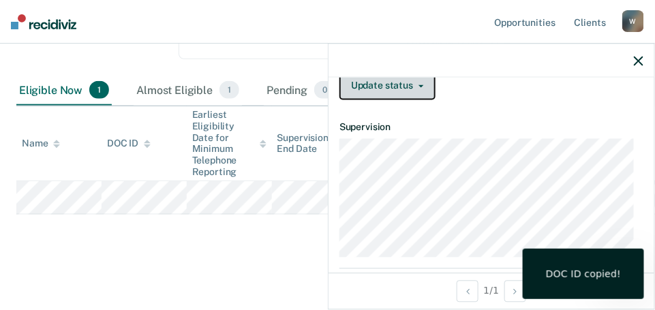
click at [417, 87] on button "Update status" at bounding box center [388, 85] width 96 height 27
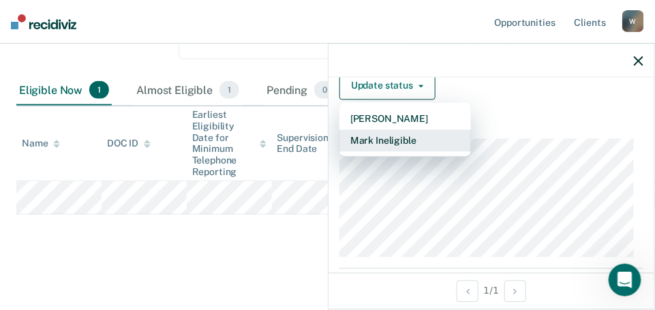
click at [361, 136] on button "Mark Ineligible" at bounding box center [406, 141] width 132 height 22
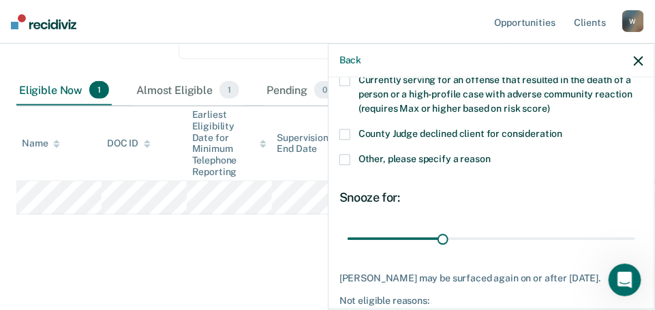
scroll to position [217, 0]
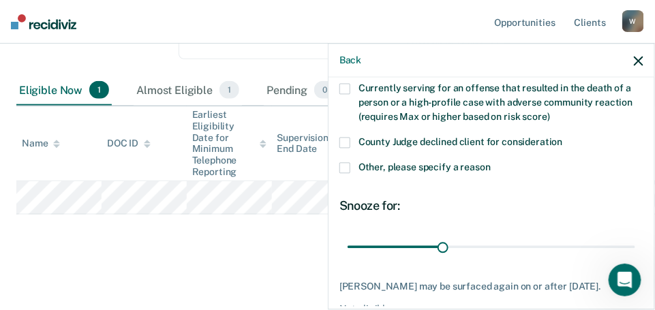
click at [349, 164] on span at bounding box center [345, 167] width 11 height 11
click at [491, 162] on input "Other, please specify a reason" at bounding box center [491, 162] width 0 height 0
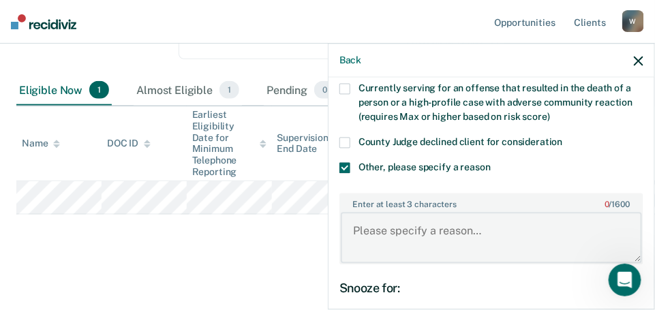
click at [372, 224] on textarea "Enter at least 3 characters 0 / 1600" at bounding box center [491, 238] width 301 height 50
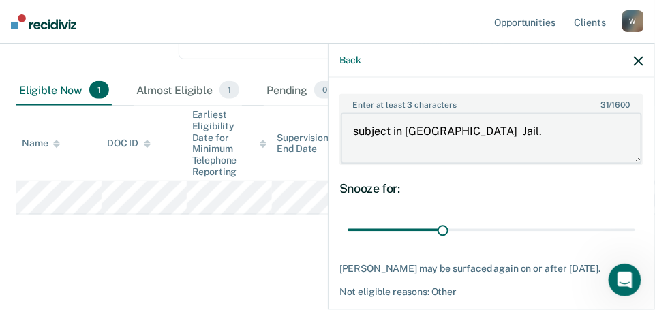
scroll to position [317, 0]
type textarea "subject in [GEOGRAPHIC_DATA] Jail."
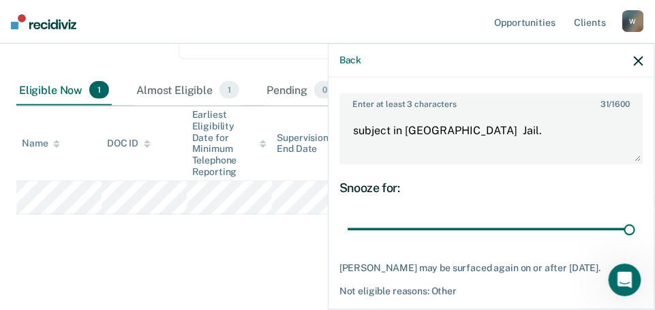
drag, startPoint x: 441, startPoint y: 226, endPoint x: 648, endPoint y: 217, distance: 206.8
type input "90"
click at [635, 217] on input "range" at bounding box center [492, 229] width 288 height 24
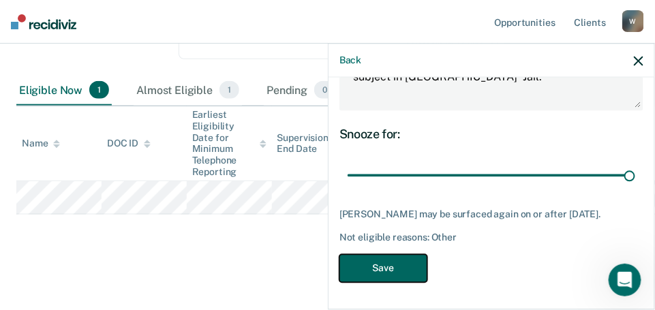
click at [357, 277] on button "Save" at bounding box center [384, 268] width 88 height 28
